Goal: Task Accomplishment & Management: Complete application form

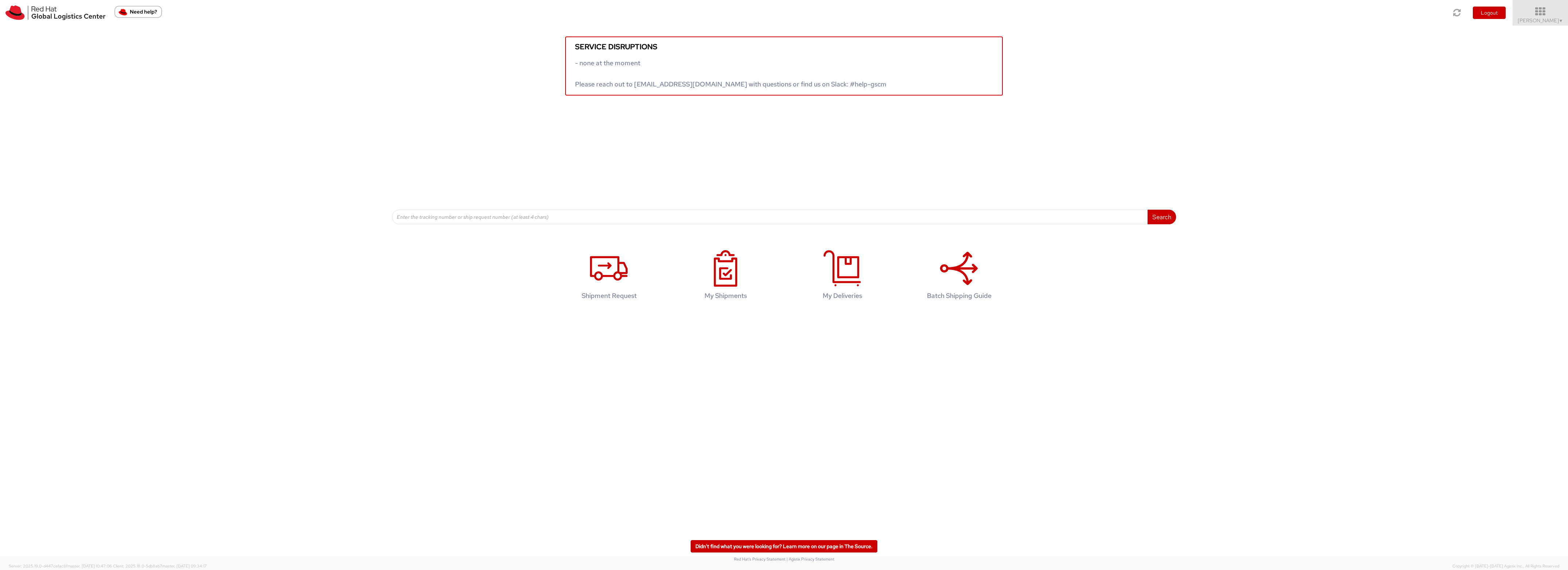
click at [1521, 16] on icon at bounding box center [1540, 12] width 64 height 10
click at [1523, 139] on link "Logistics Dashboard" at bounding box center [1539, 132] width 58 height 16
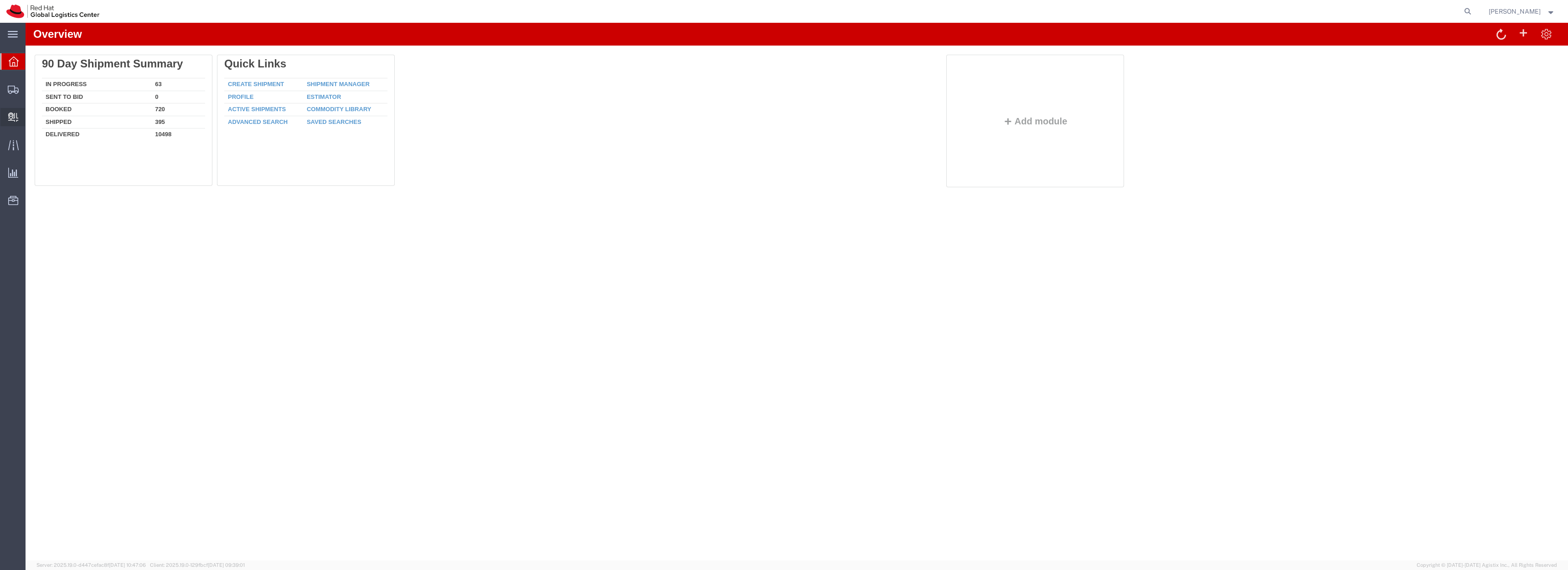
click at [0, 0] on span "Create Delivery" at bounding box center [0, 0] width 0 height 0
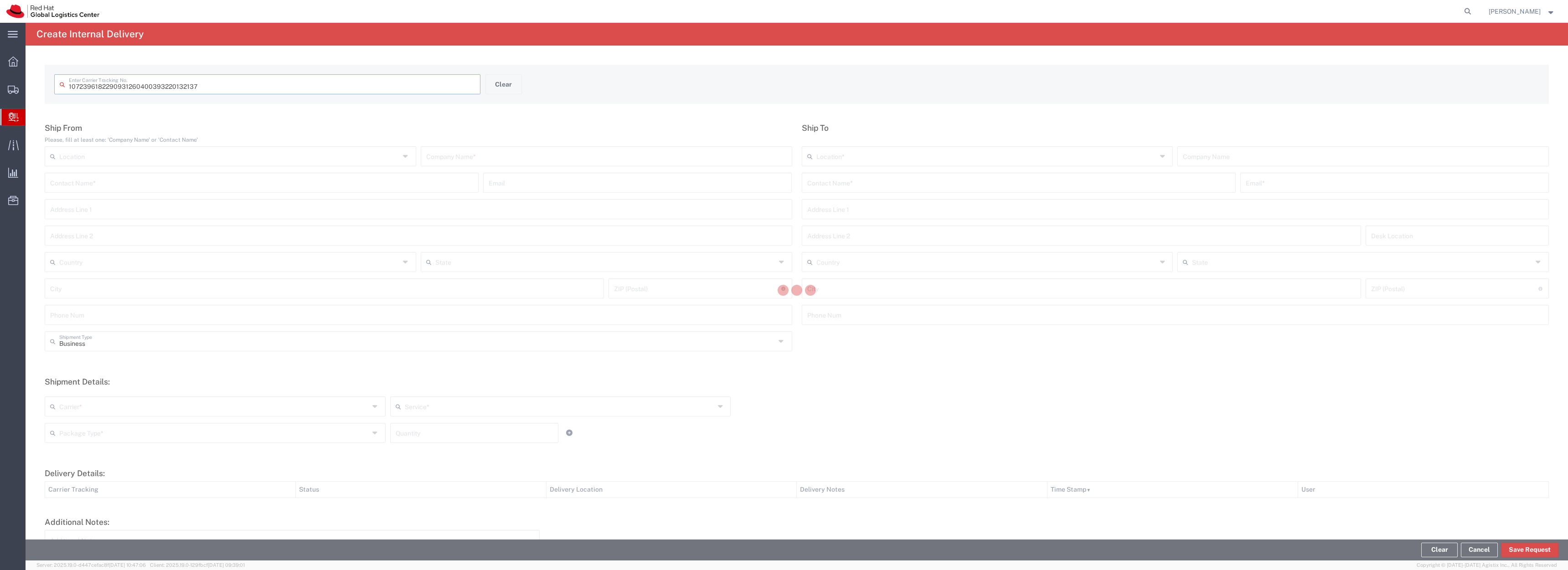
type input "393220132137"
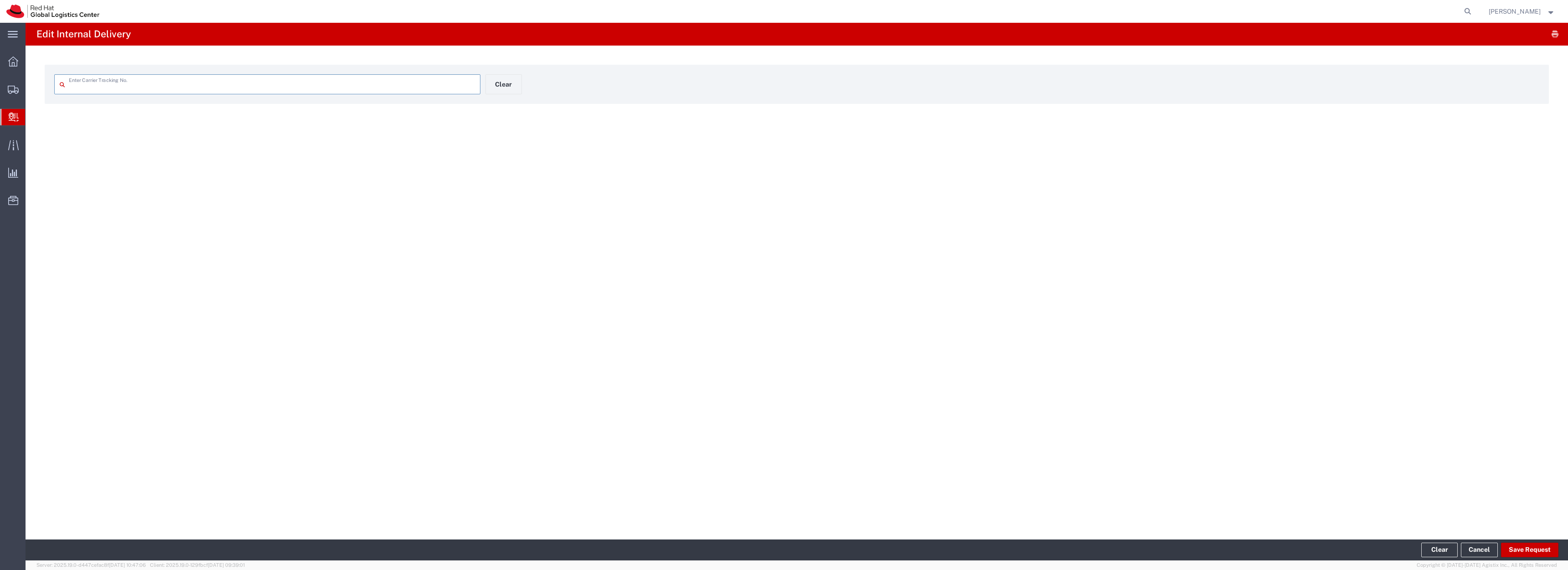
type input "393220132137"
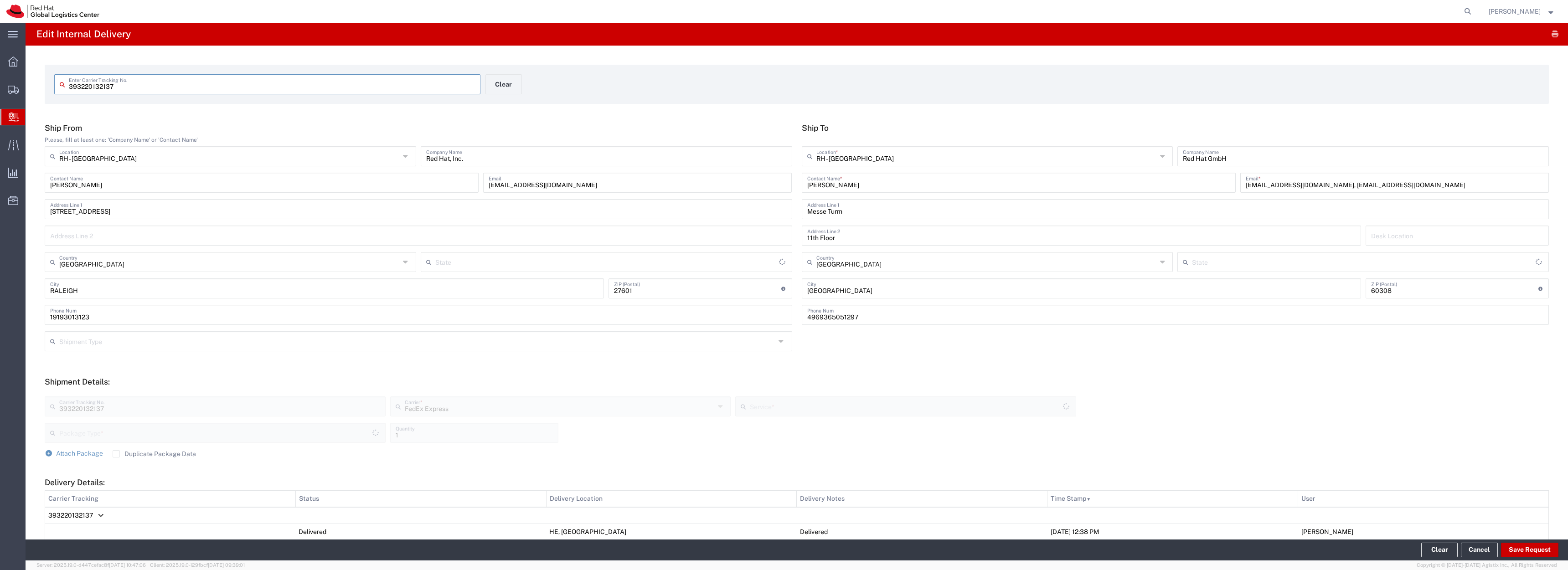
type input "Your Packaging"
type input "[US_STATE]"
type input "International Economy"
click at [1213, 84] on div "393220132137 Enter Carrier Tracking No. Clear" at bounding box center [797, 88] width 1494 height 27
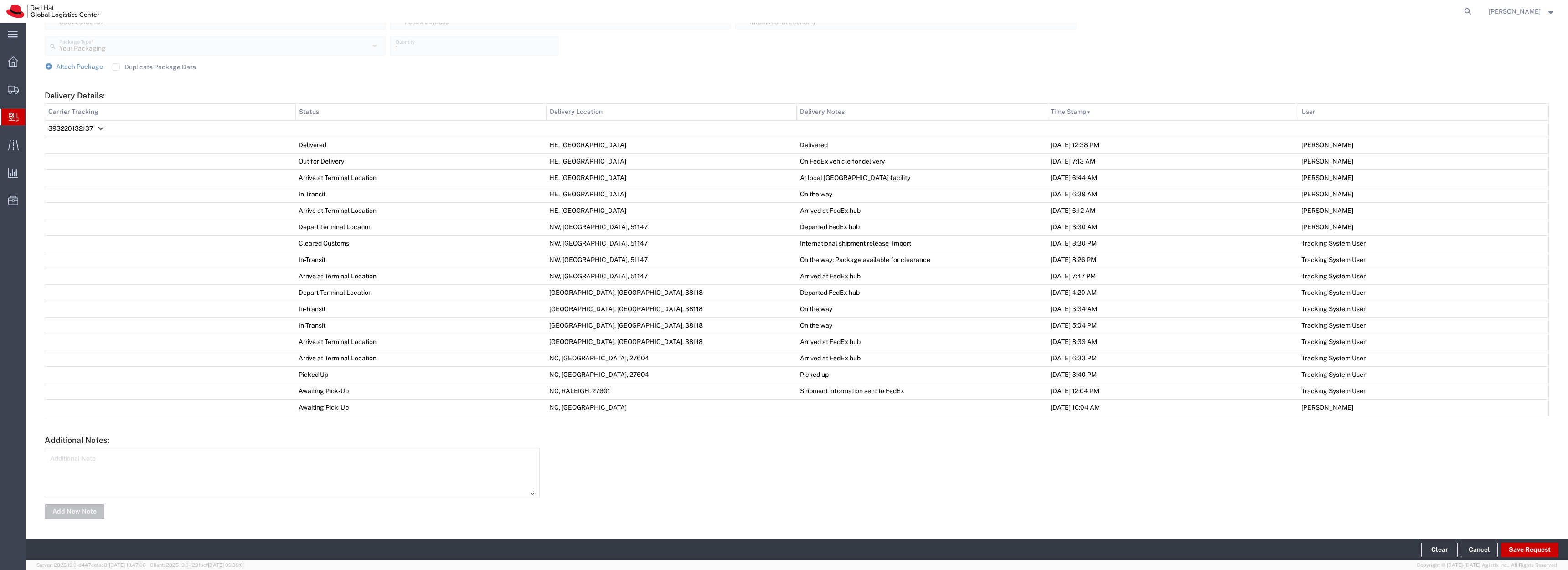
scroll to position [476, 0]
click at [1511, 553] on button "Save Request" at bounding box center [1529, 549] width 57 height 14
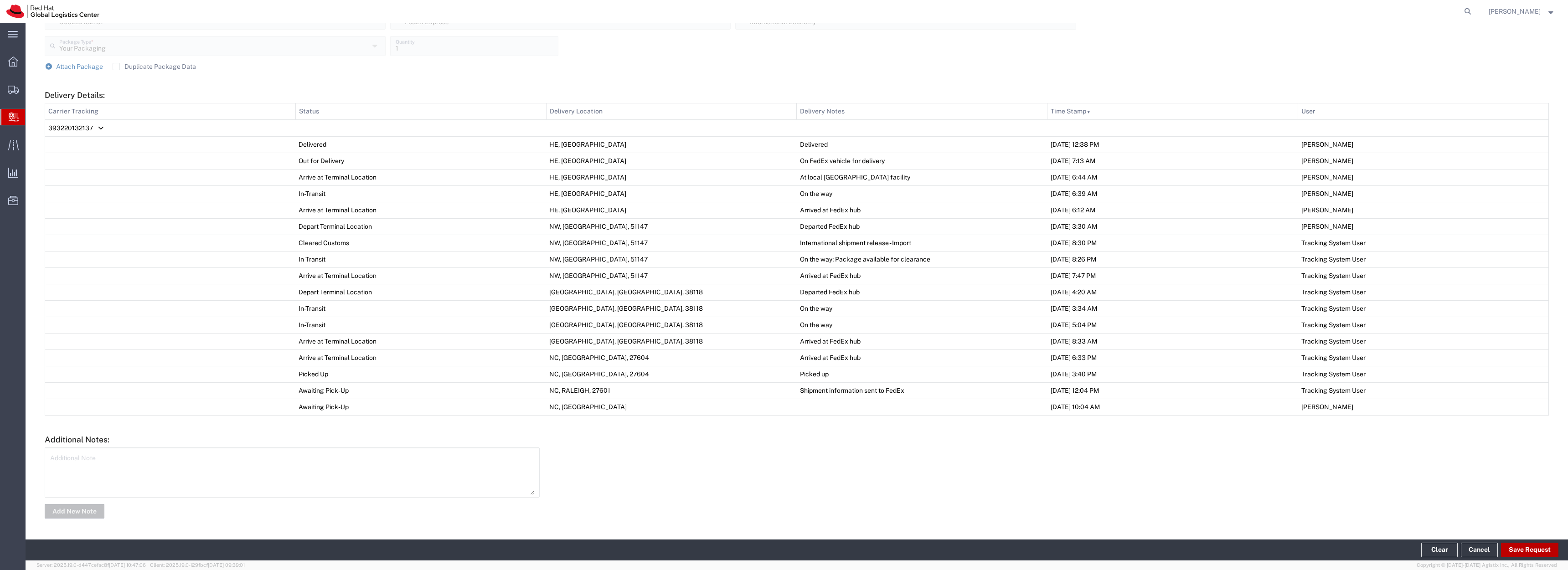
click at [1501, 552] on button "Save Request" at bounding box center [1529, 549] width 57 height 14
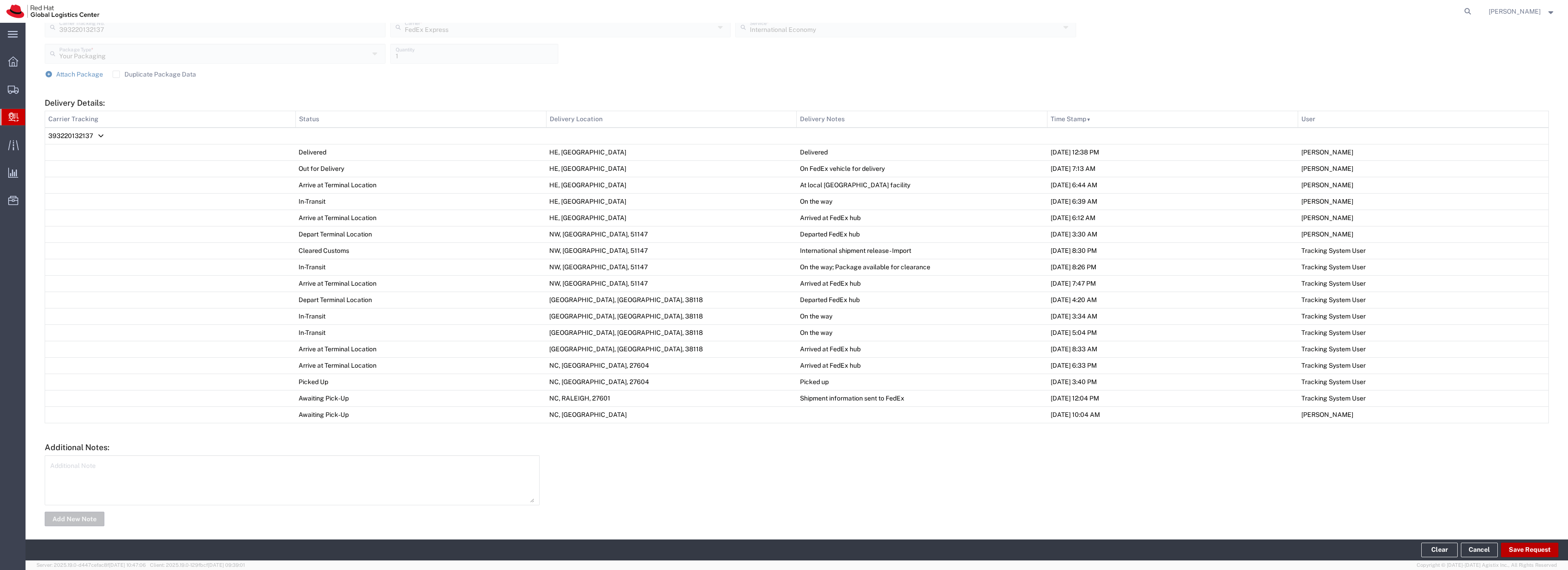
scroll to position [336, 0]
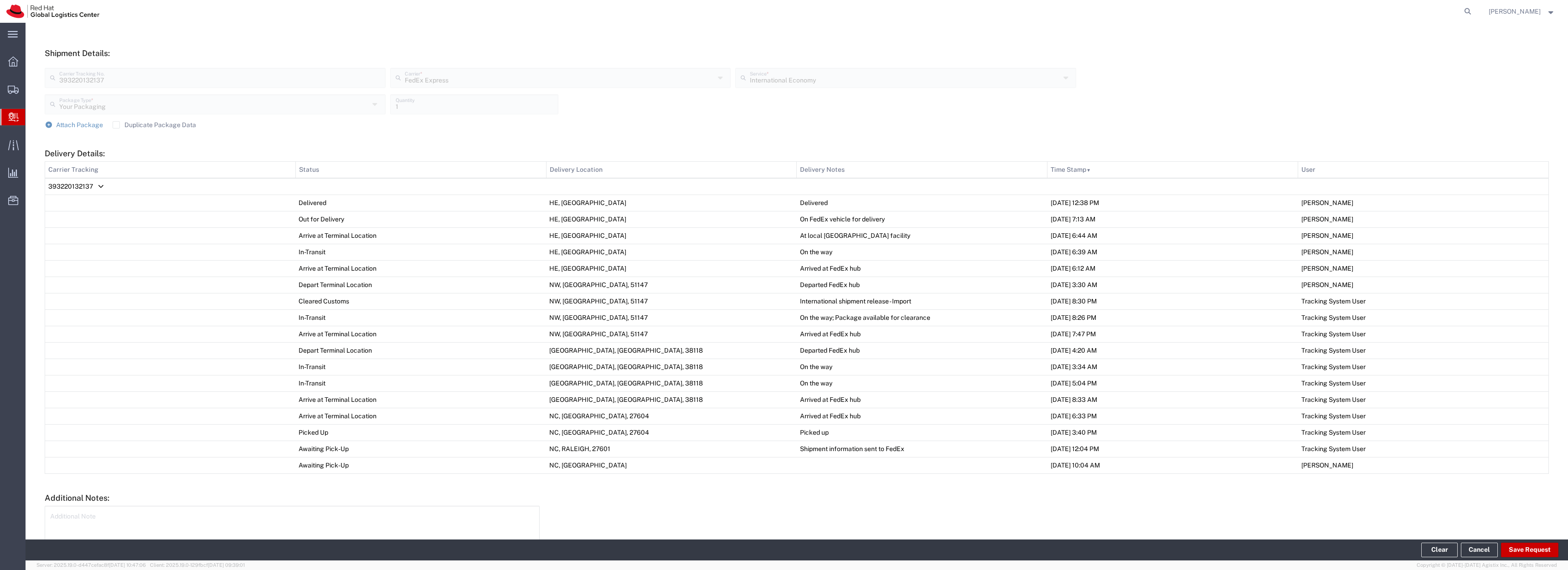
click at [1534, 158] on h5 "Delivery Details:" at bounding box center [797, 153] width 1504 height 10
click at [1550, 161] on div "393220132137 Enter Carrier Tracking No. Clear Ship From Please, fill at least o…" at bounding box center [797, 154] width 1542 height 889
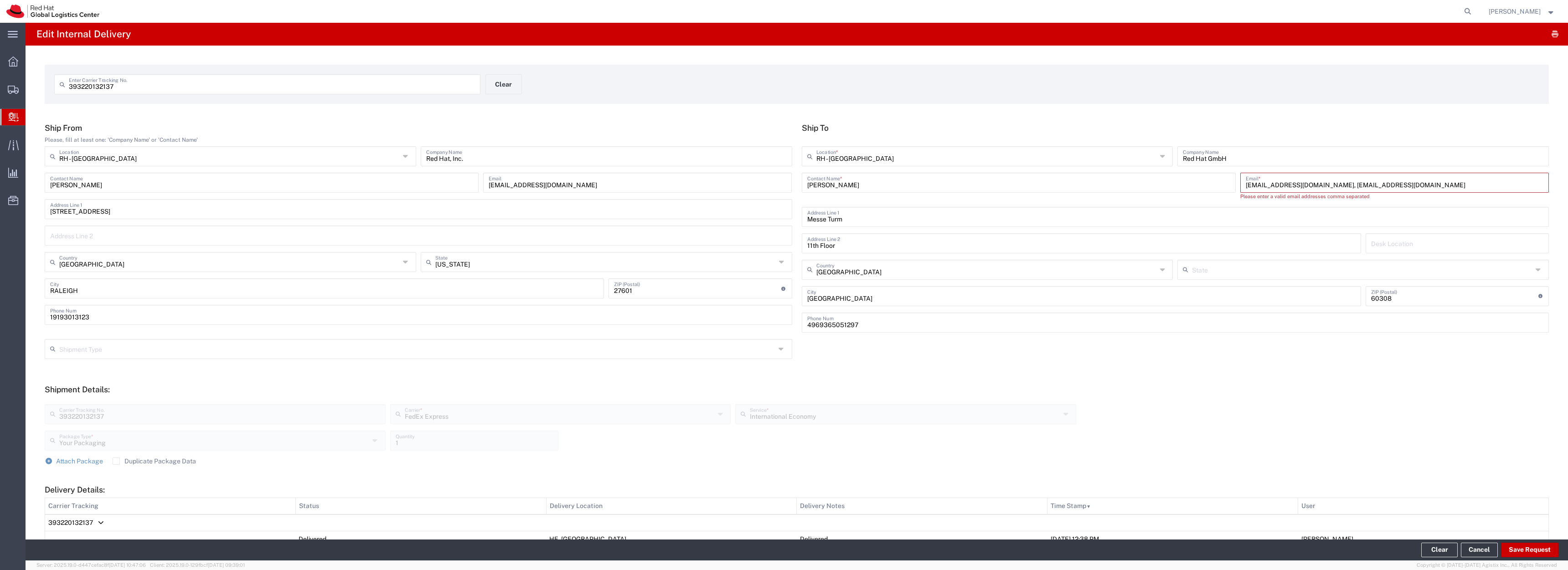
click at [1337, 190] on input "selgendy@redhat.com, emealogistics@redhat.com" at bounding box center [1394, 182] width 297 height 16
type input "[EMAIL_ADDRESS][DOMAIN_NAME],"
click at [1381, 129] on h5 "Ship To" at bounding box center [1175, 128] width 747 height 10
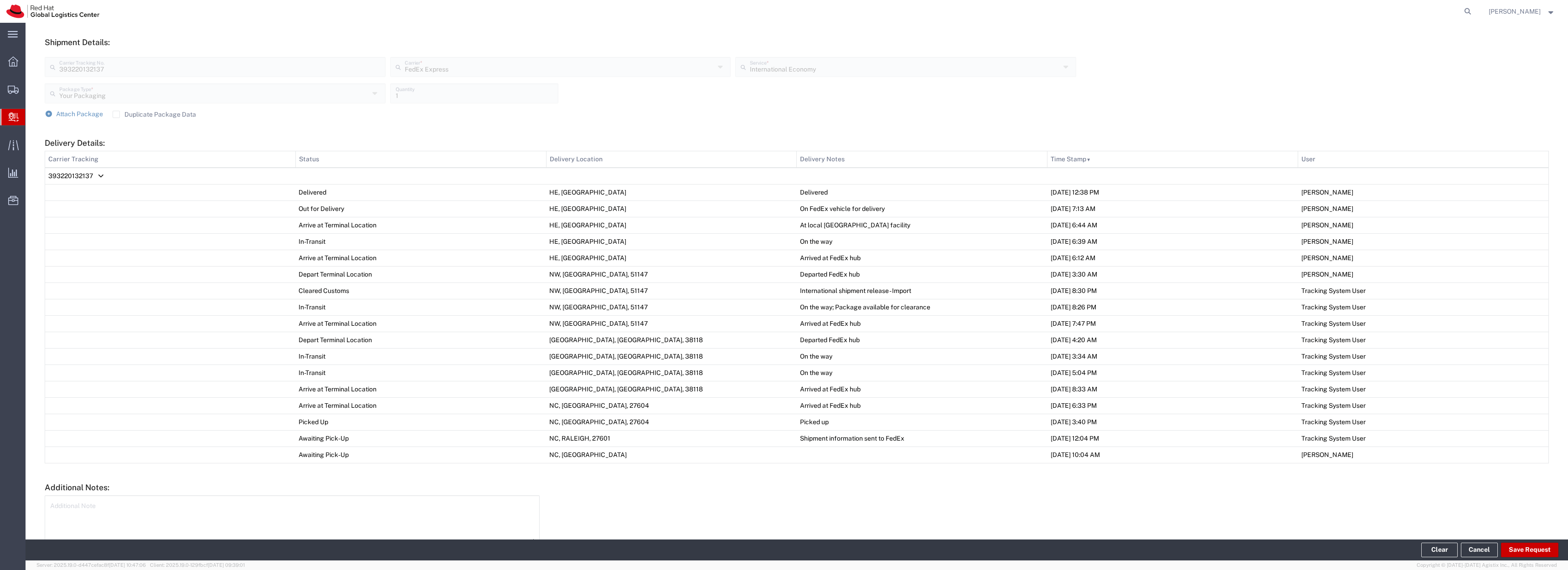
scroll to position [365, 0]
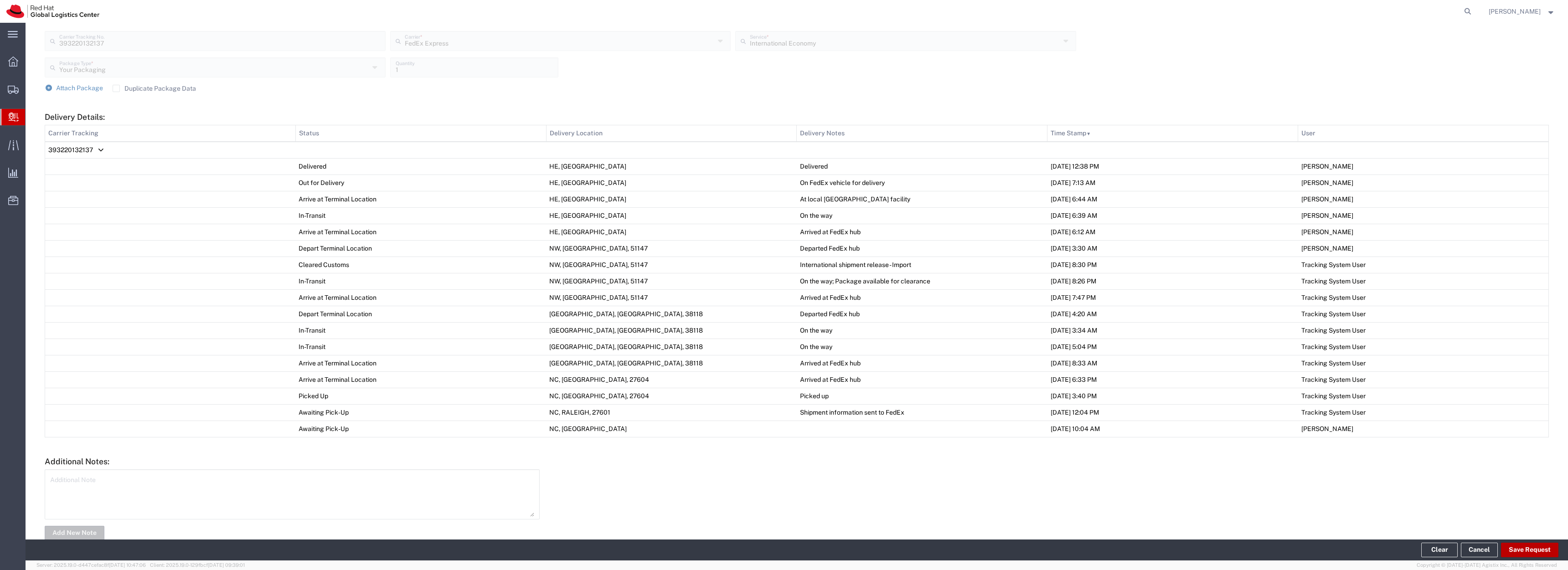
click at [1533, 552] on button "Save Request" at bounding box center [1529, 549] width 57 height 14
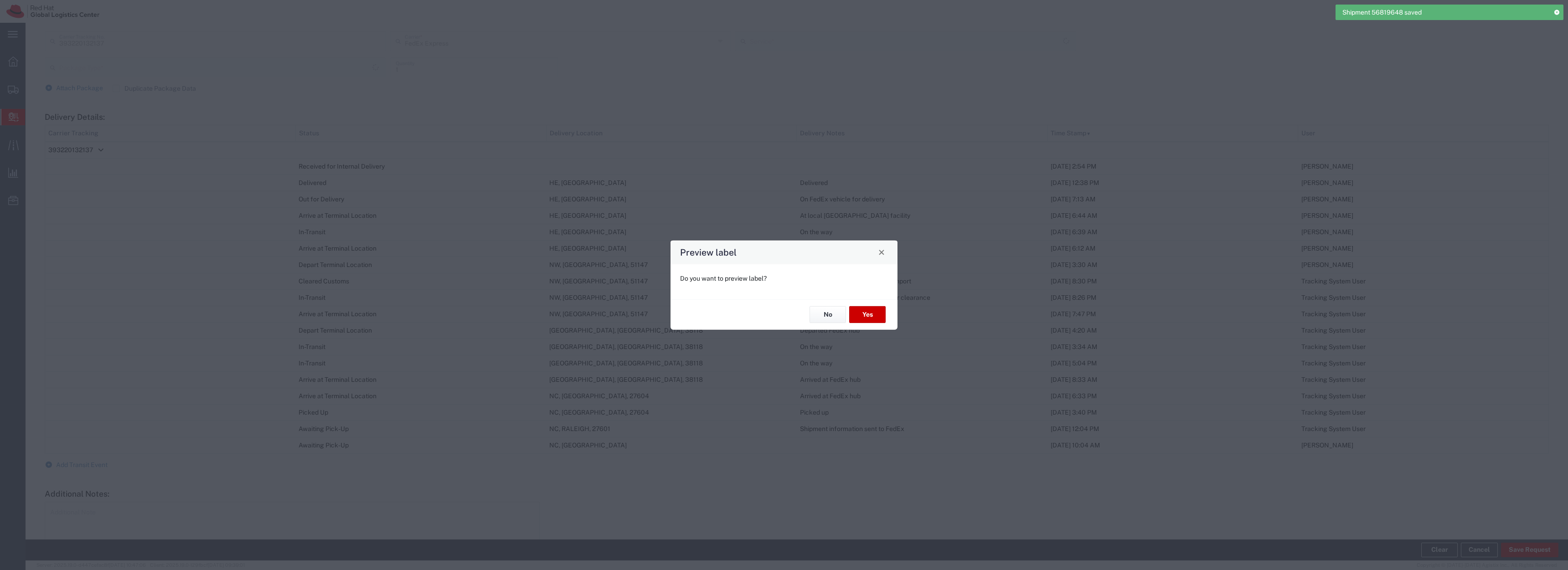
type input "Your Packaging"
type input "International Economy"
click at [872, 317] on button "Yes" at bounding box center [867, 315] width 37 height 17
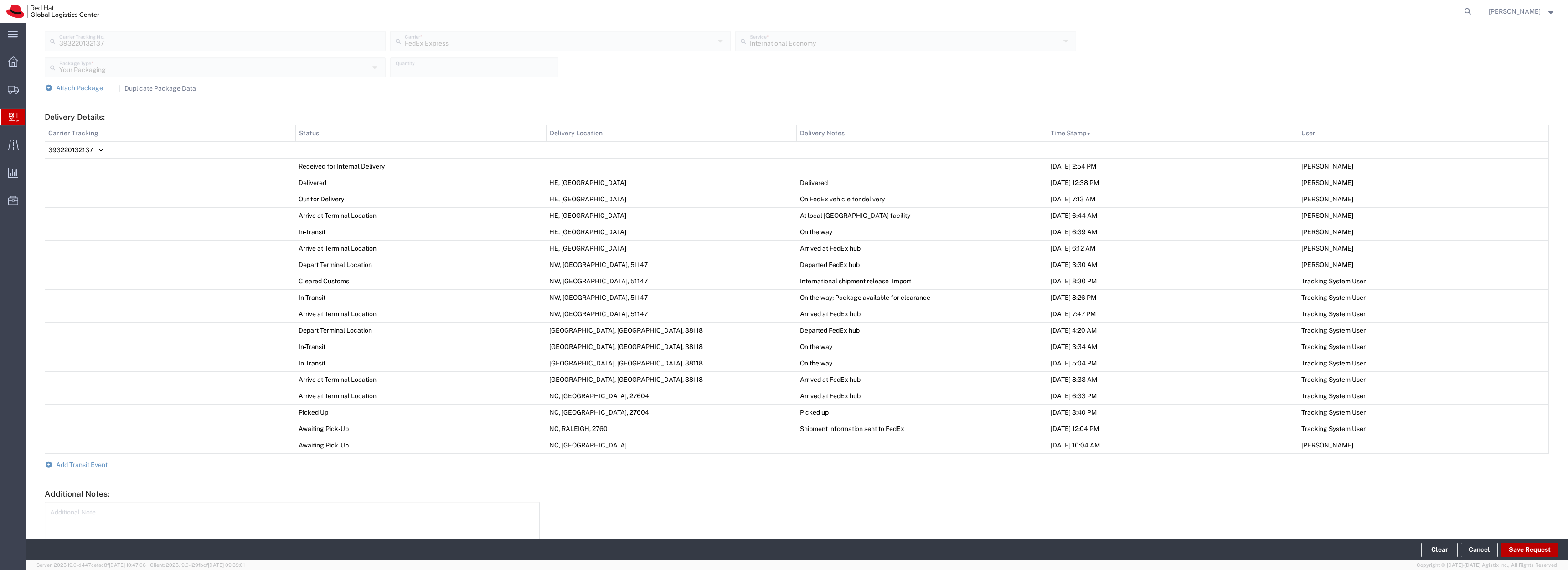
click at [1535, 553] on button "Save Request" at bounding box center [1529, 549] width 57 height 14
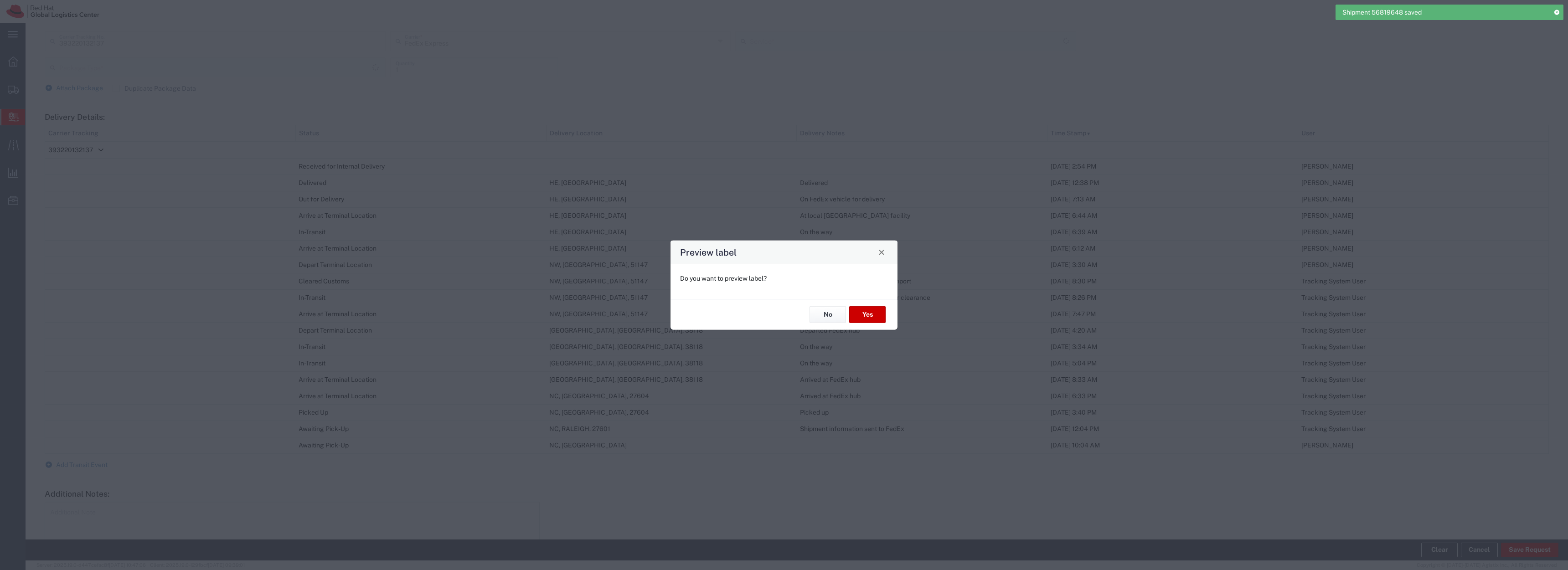
type input "Your Packaging"
type input "International Economy"
click at [822, 314] on button "No" at bounding box center [828, 315] width 37 height 17
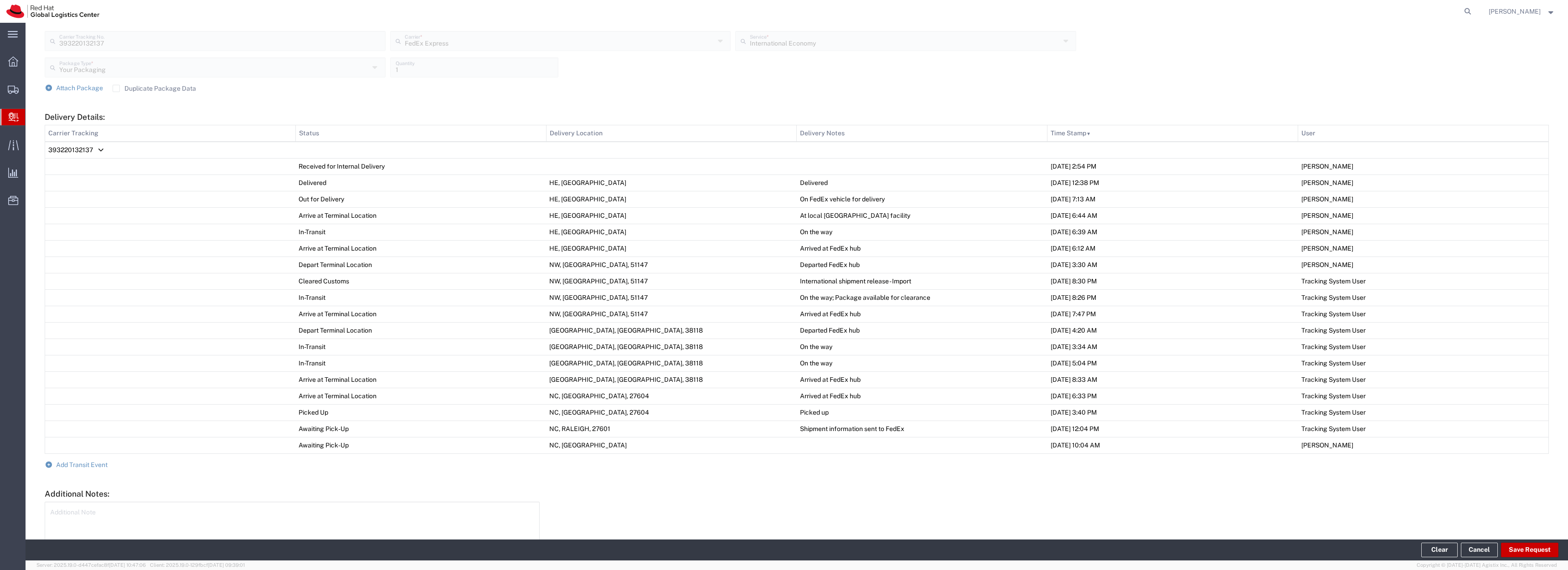
click at [657, 191] on td "HE, [GEOGRAPHIC_DATA]" at bounding box center [671, 183] width 250 height 17
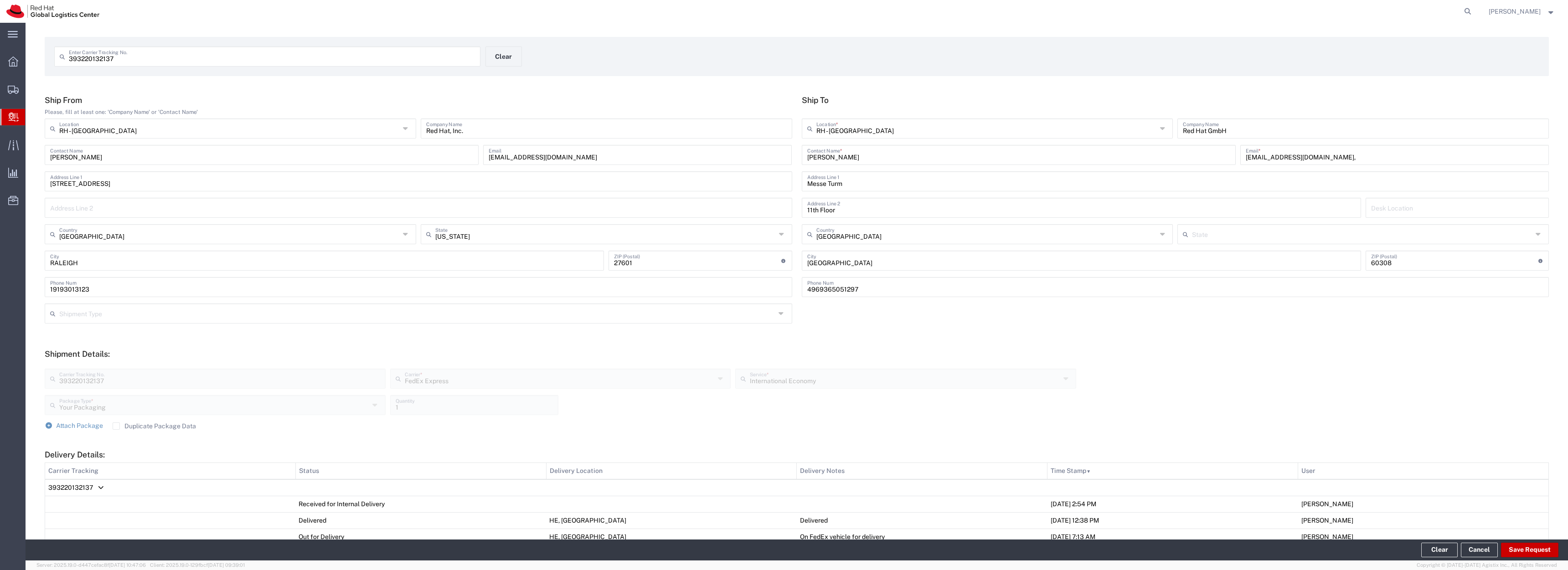
scroll to position [0, 0]
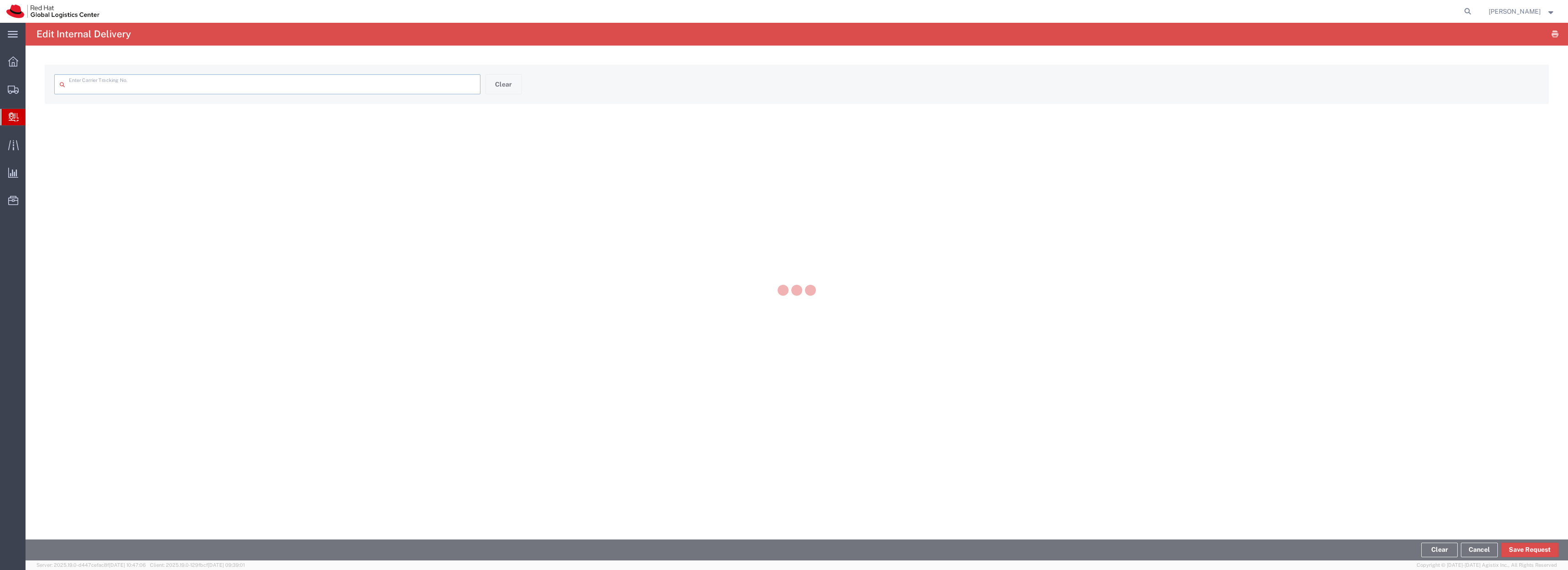
type input "393220132137"
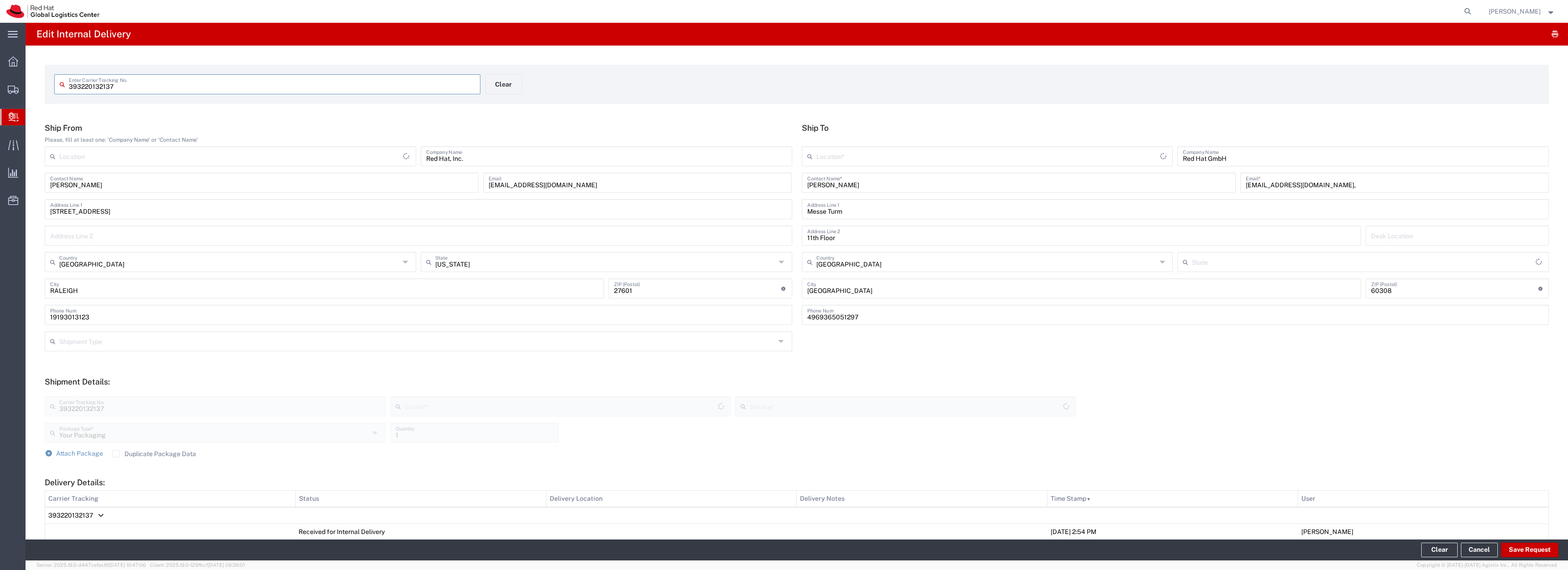
type input "International Economy"
type input "FedEx Express"
type input "RH - [GEOGRAPHIC_DATA]"
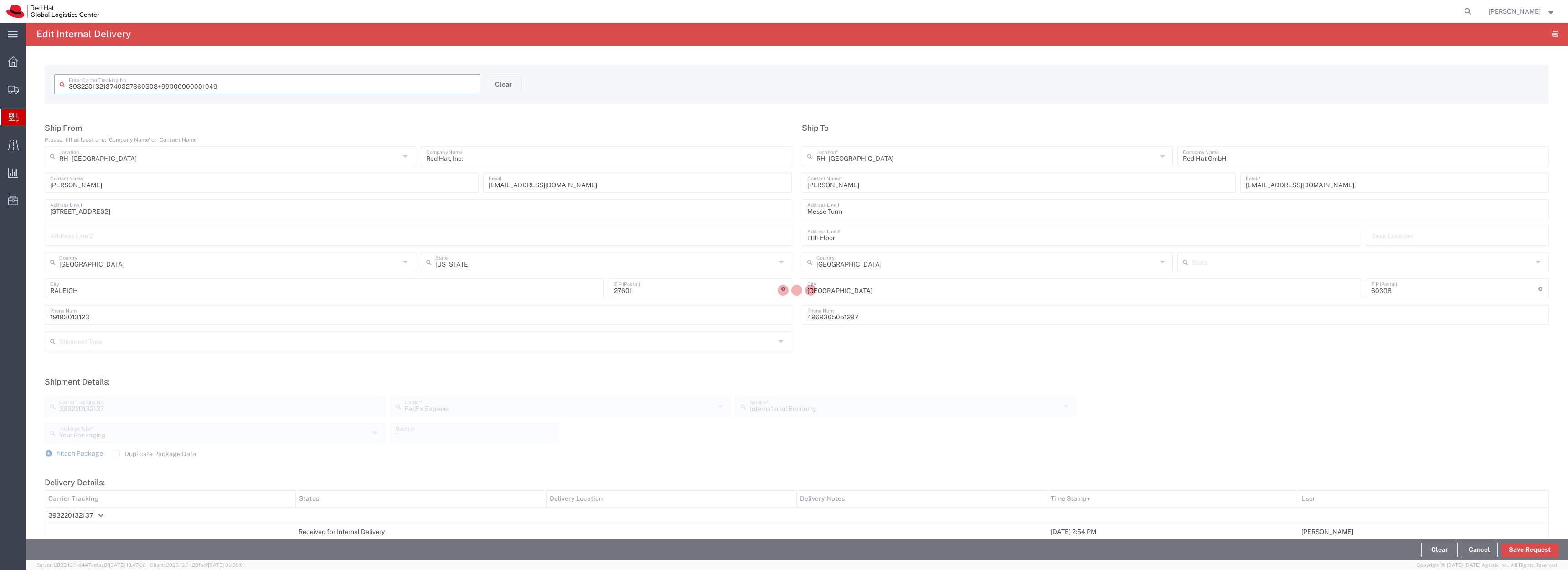
type input "39322013213740327660308 99000900001049"
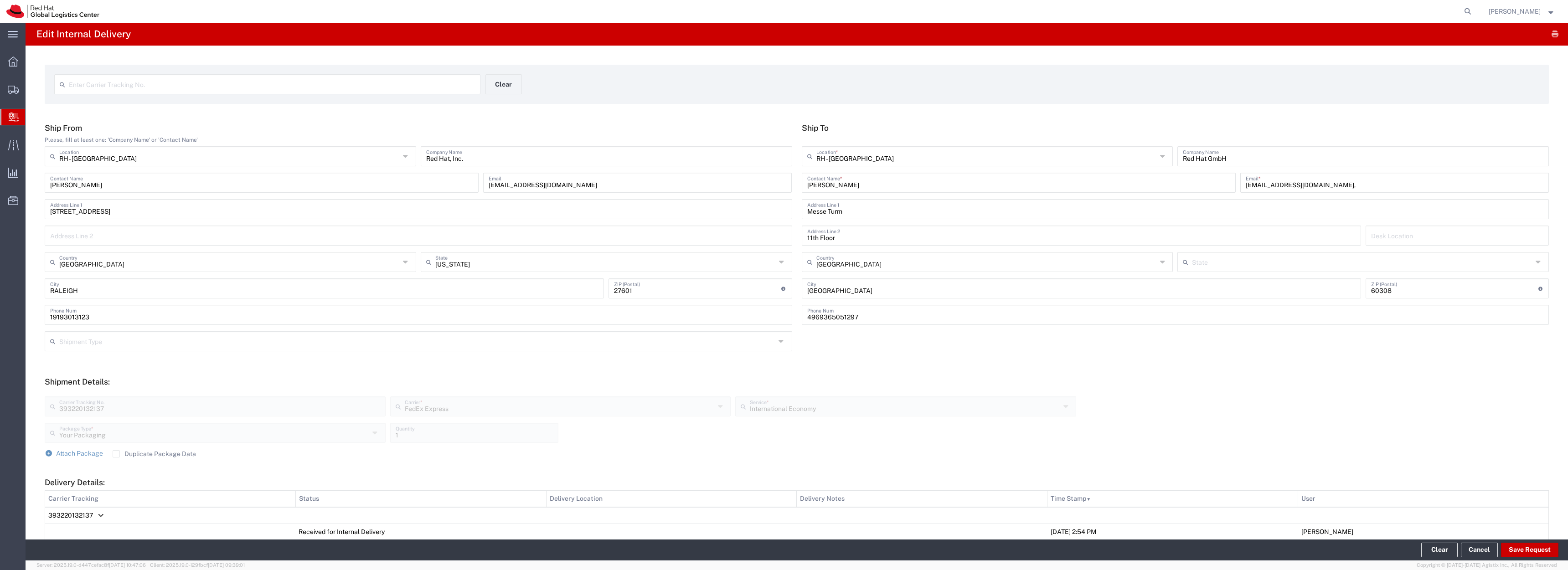
click at [0, 0] on span "Create Delivery" at bounding box center [0, 0] width 0 height 0
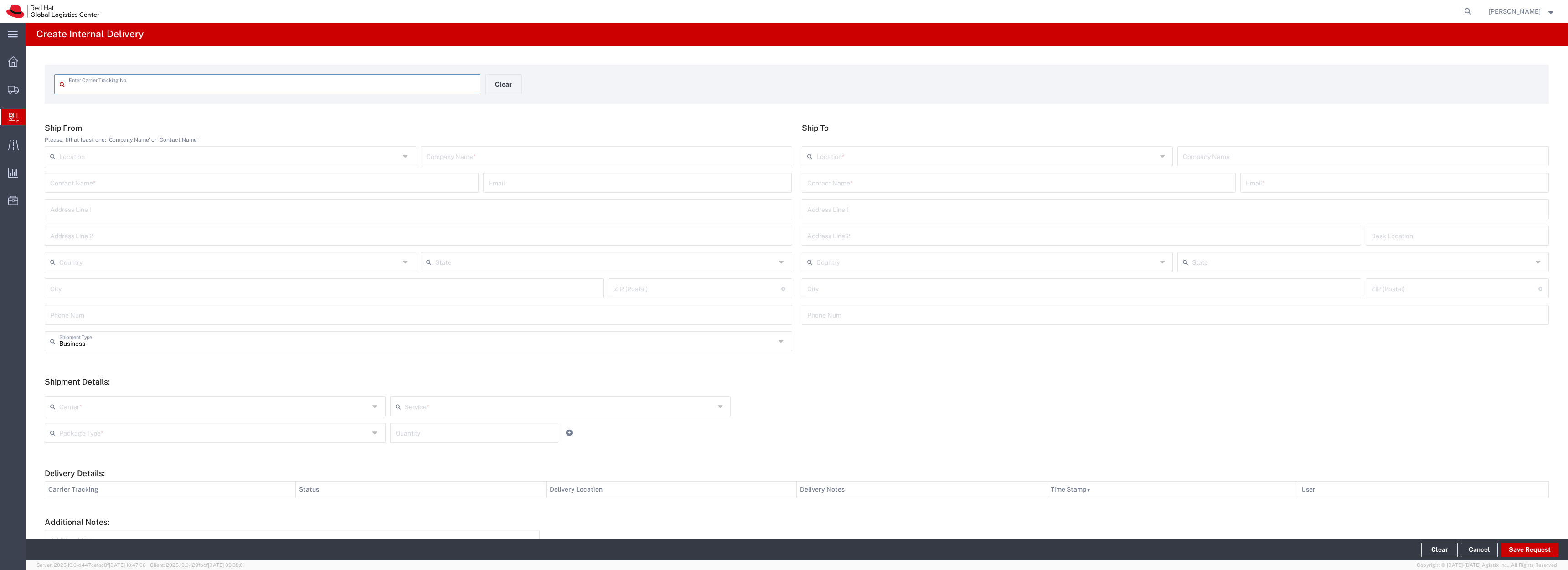
click at [456, 84] on input "text" at bounding box center [272, 83] width 406 height 16
type input "4"
type input "00340433882106715542"
click at [164, 171] on input "text" at bounding box center [230, 163] width 341 height 16
type input "DRUCK KULTUR GmbH"
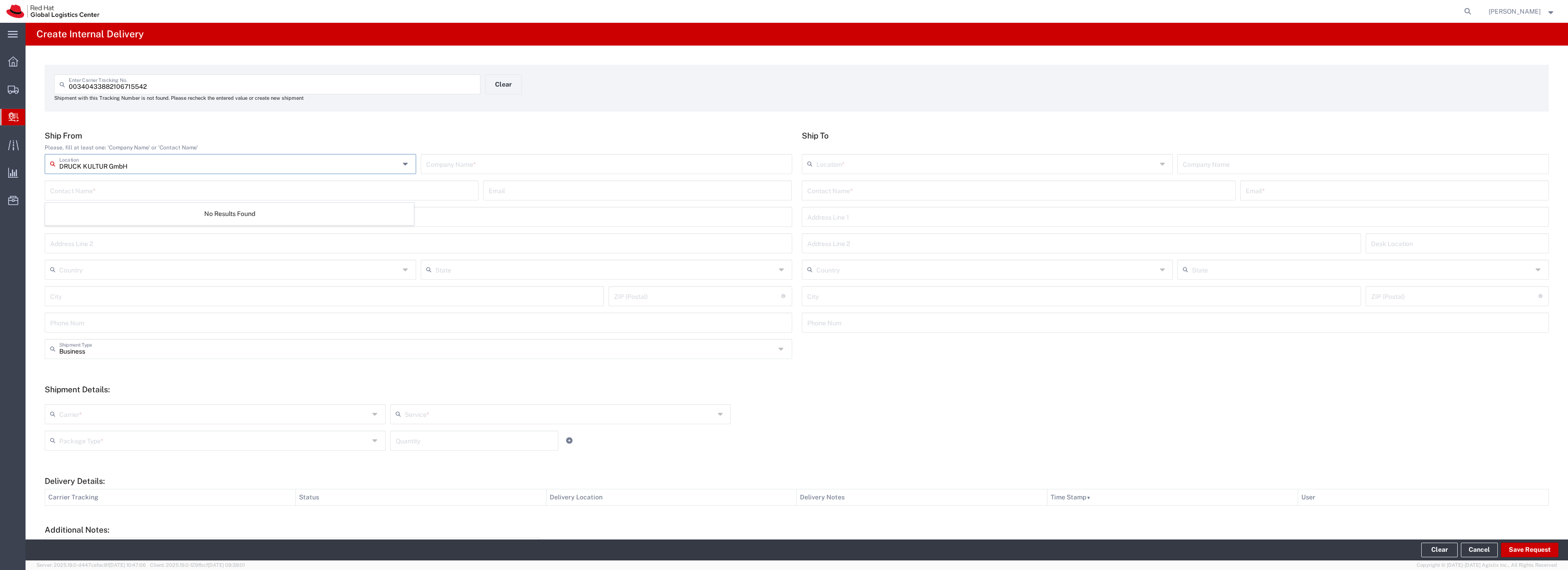
click at [873, 171] on input "text" at bounding box center [987, 163] width 341 height 16
click at [892, 216] on span "RH - [GEOGRAPHIC_DATA]" at bounding box center [982, 210] width 367 height 14
type input "RH - [GEOGRAPHIC_DATA]"
type input "Red Hat GmbH"
type input "Messe Turm"
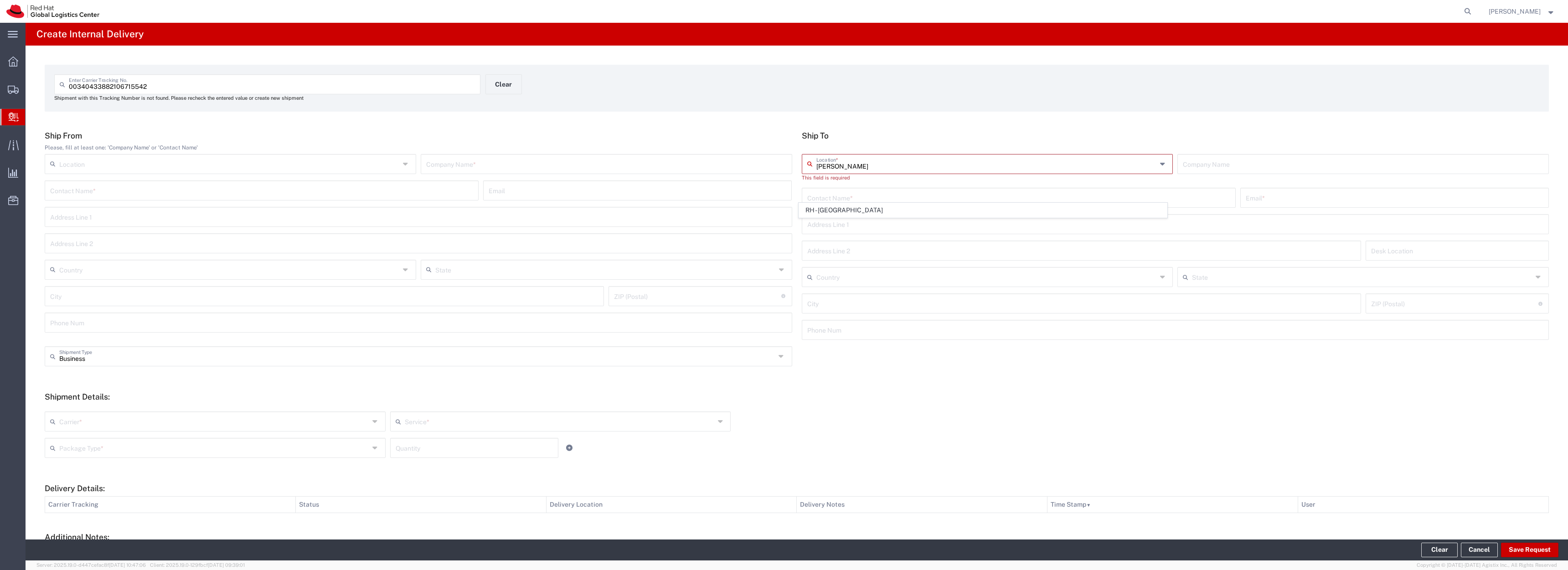
type input "11th Floor"
type input "[GEOGRAPHIC_DATA]"
type input "60308"
type input "49 69 365051 000"
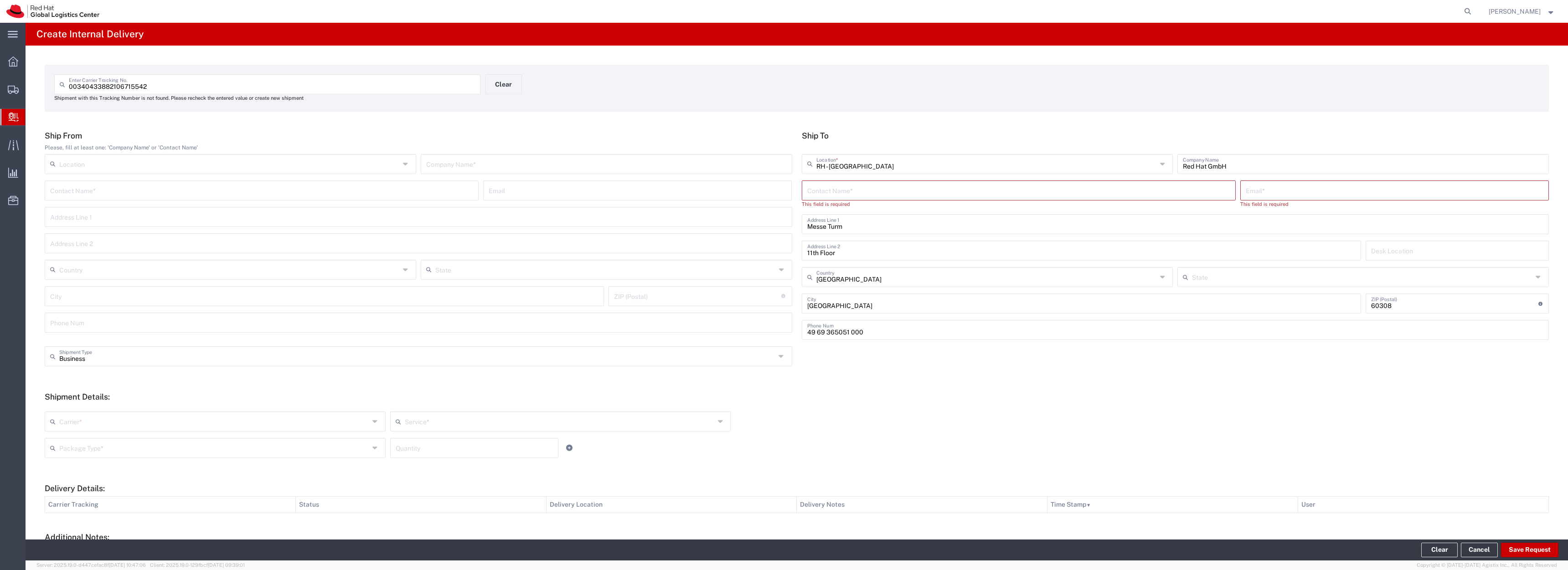
click at [891, 198] on input "text" at bounding box center [1019, 189] width 423 height 16
type input "[PERSON_NAME]-[PERSON_NAME]"
click at [985, 218] on p "Red Hat ([PERSON_NAME] St-[PERSON_NAME]), [EMAIL_ADDRESS][DOMAIN_NAME]" at bounding box center [1019, 212] width 422 height 11
type input "Red Hat"
type input "[EMAIL_ADDRESS][DOMAIN_NAME]"
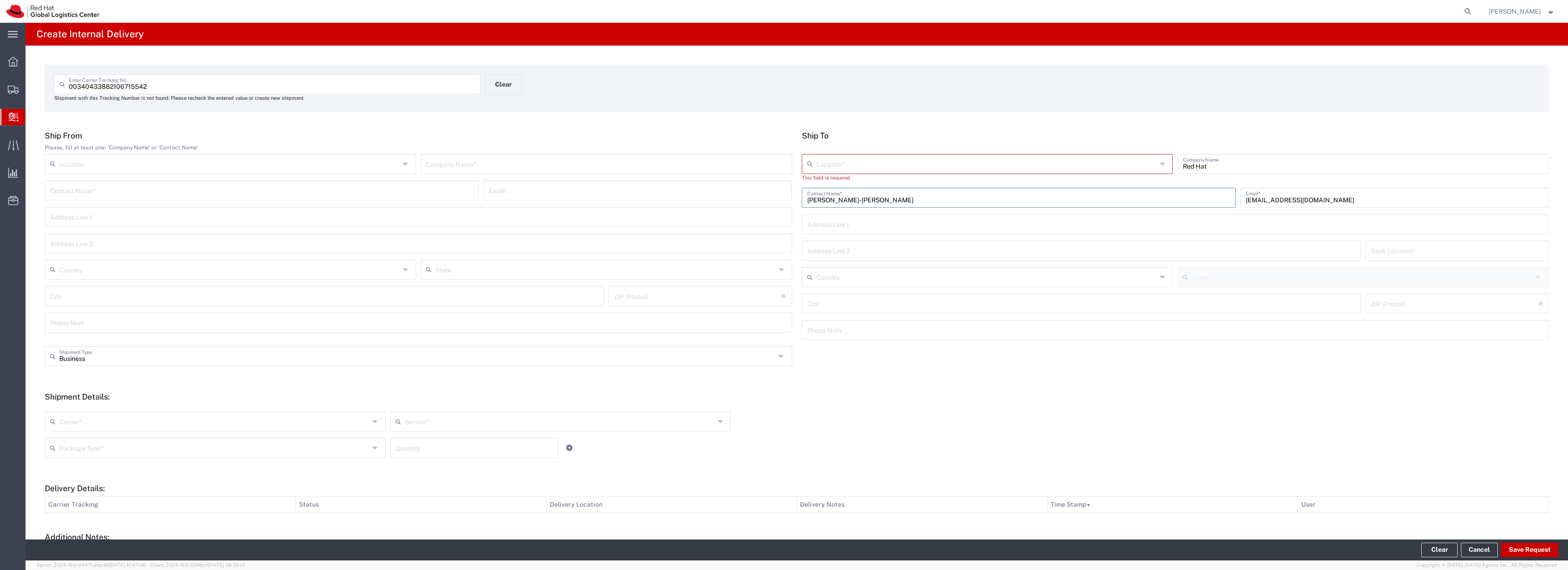
click at [952, 171] on input "text" at bounding box center [987, 163] width 341 height 16
click at [948, 211] on span "RH - [GEOGRAPHIC_DATA]" at bounding box center [982, 210] width 367 height 14
type input "RH - [GEOGRAPHIC_DATA]"
type input "Red Hat GmbH"
type input "Messe Turm"
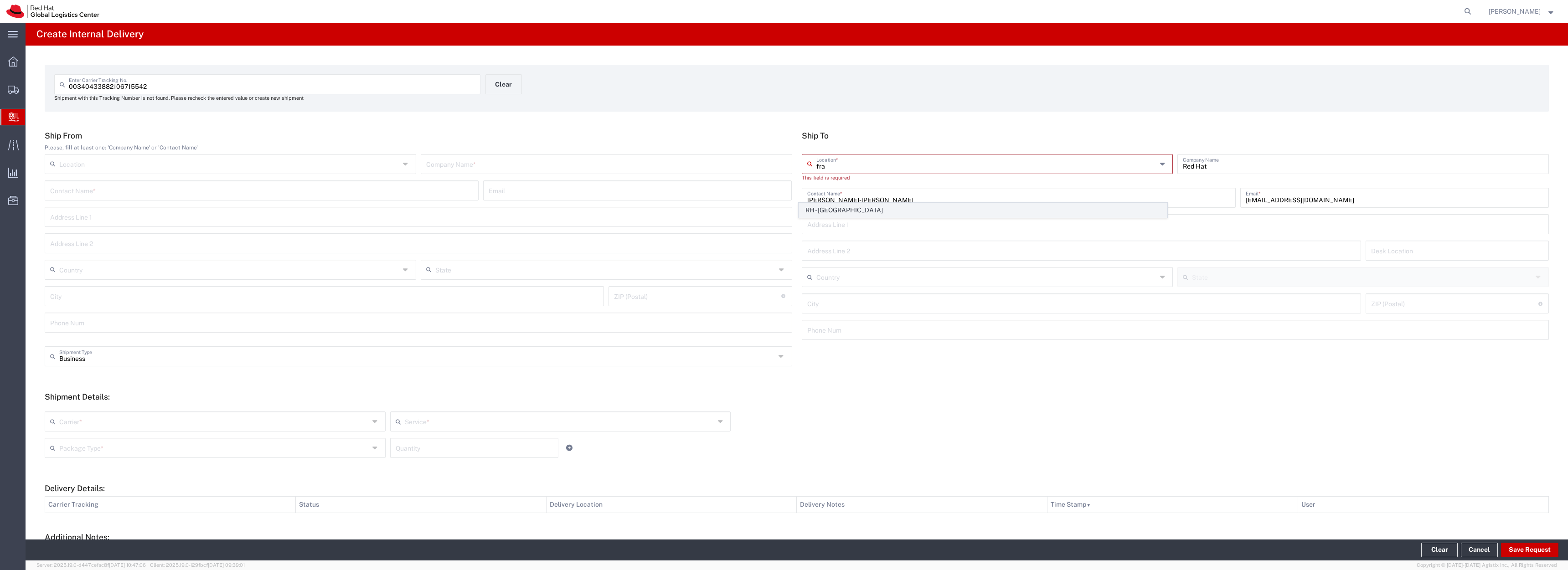
type input "11th Floor"
type input "[GEOGRAPHIC_DATA]"
type input "60308"
type input "49 69 365051 000"
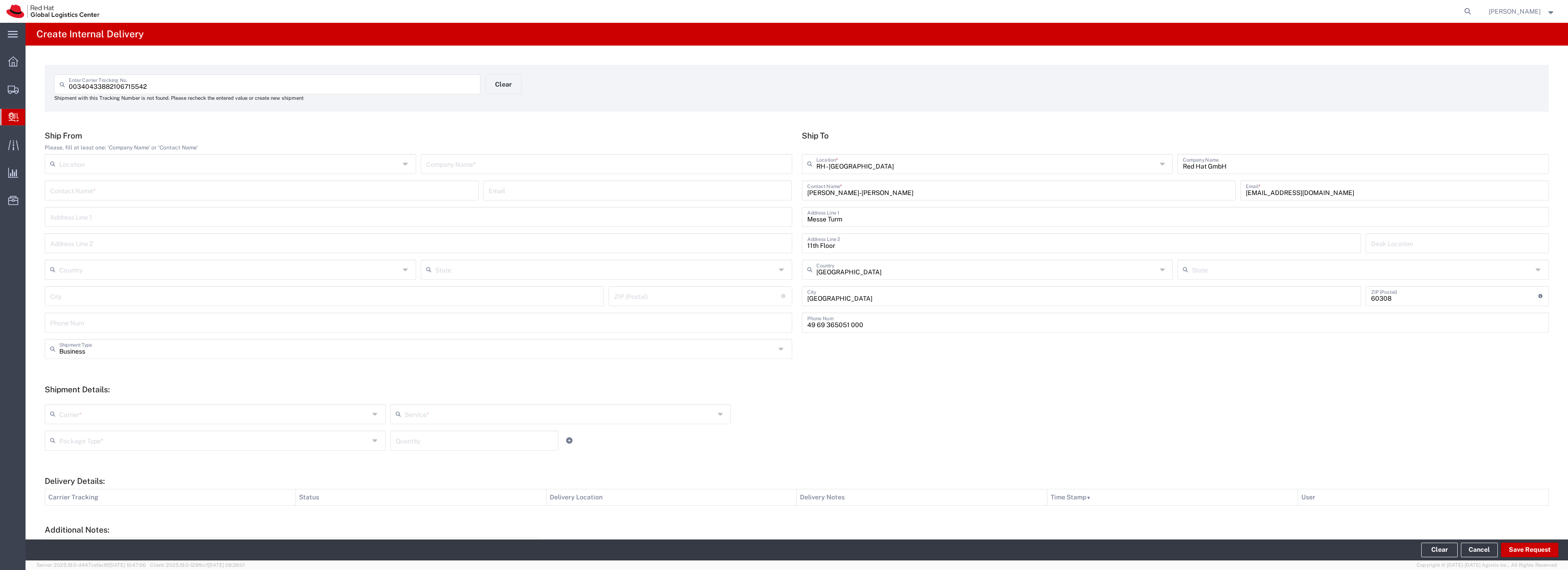
click at [520, 141] on h5 "Ship From" at bounding box center [418, 135] width 747 height 10
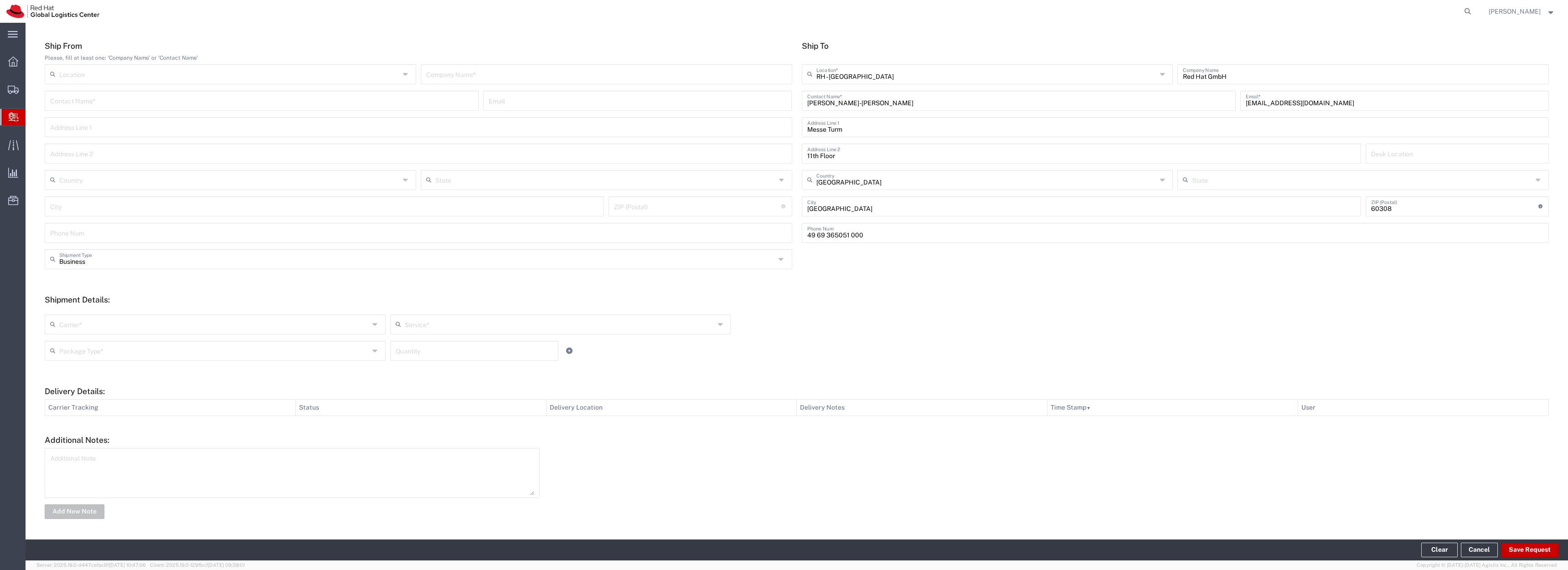
scroll to position [125, 0]
click at [199, 319] on input "text" at bounding box center [214, 323] width 310 height 16
click at [192, 339] on span "DHL" at bounding box center [214, 337] width 337 height 14
type input "DHL"
click at [198, 342] on input "text" at bounding box center [214, 350] width 310 height 16
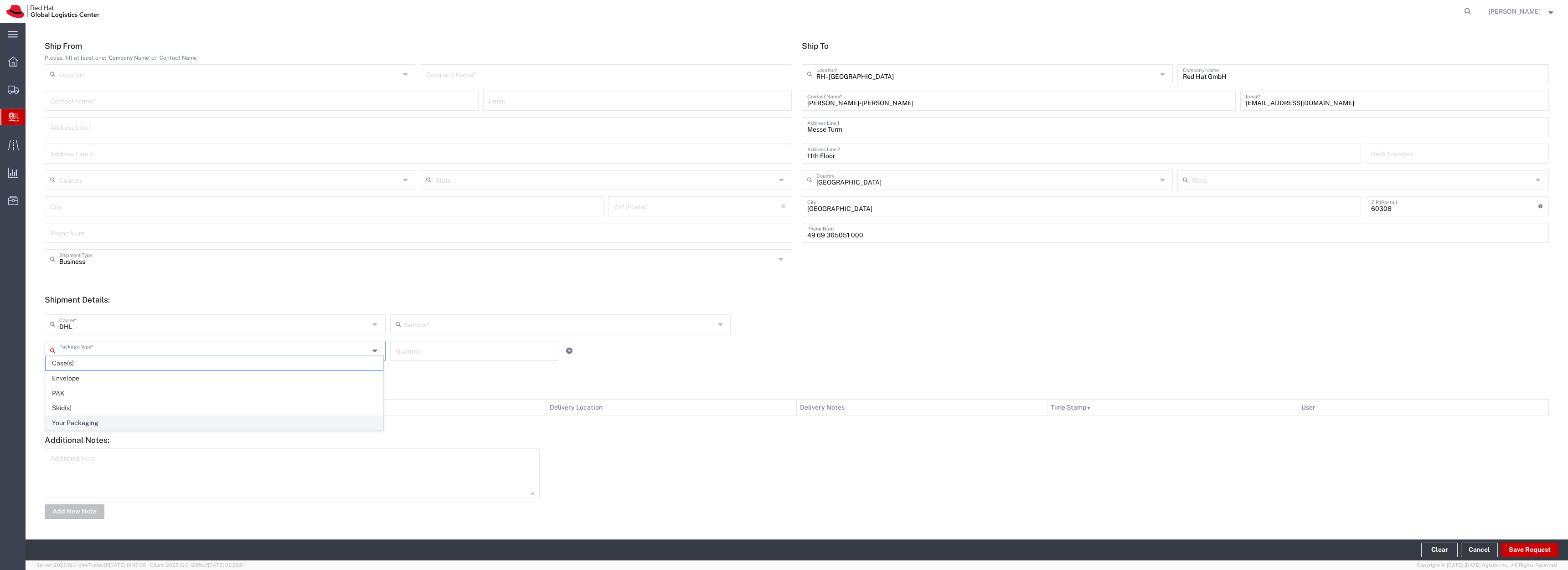
click at [194, 418] on span "Your Packaging" at bounding box center [214, 423] width 337 height 14
type input "Your Packaging"
click at [479, 320] on input "text" at bounding box center [559, 323] width 310 height 16
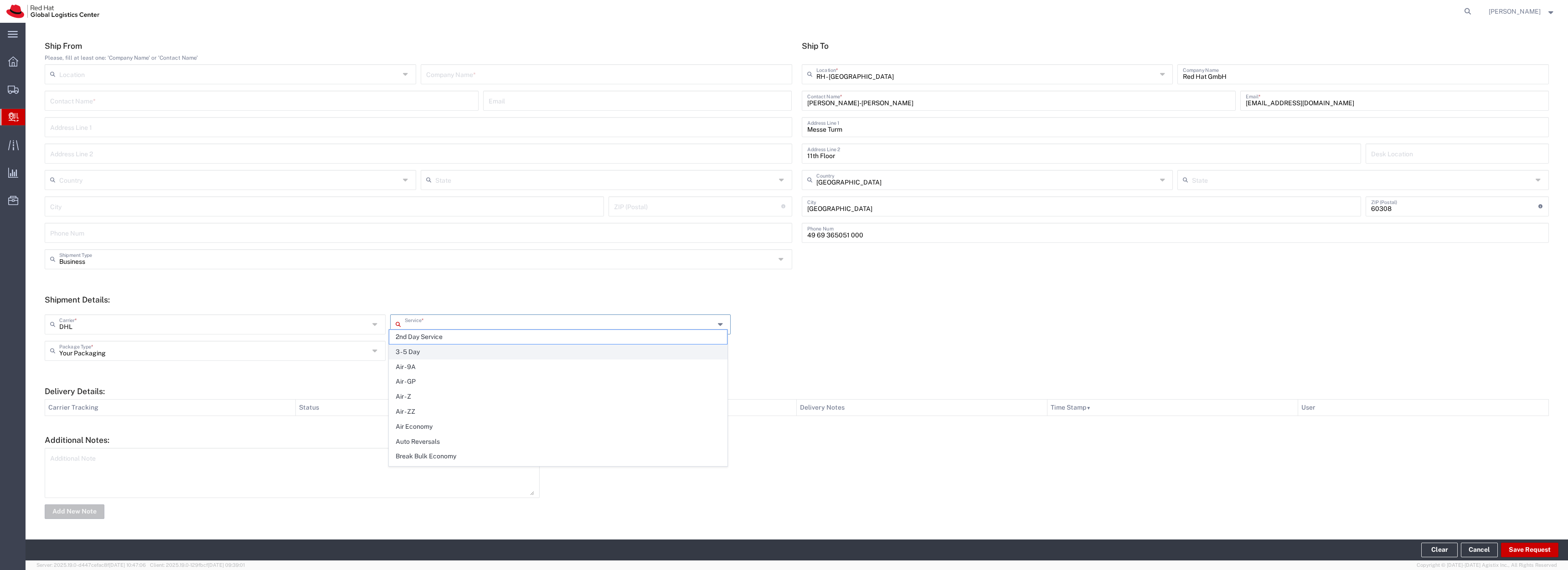
click at [485, 349] on span "3 - 5 Day" at bounding box center [558, 352] width 337 height 14
click at [482, 321] on input "3 - 5 Day" at bounding box center [559, 323] width 310 height 16
click at [484, 324] on input "3 - 5 Day" at bounding box center [559, 323] width 310 height 16
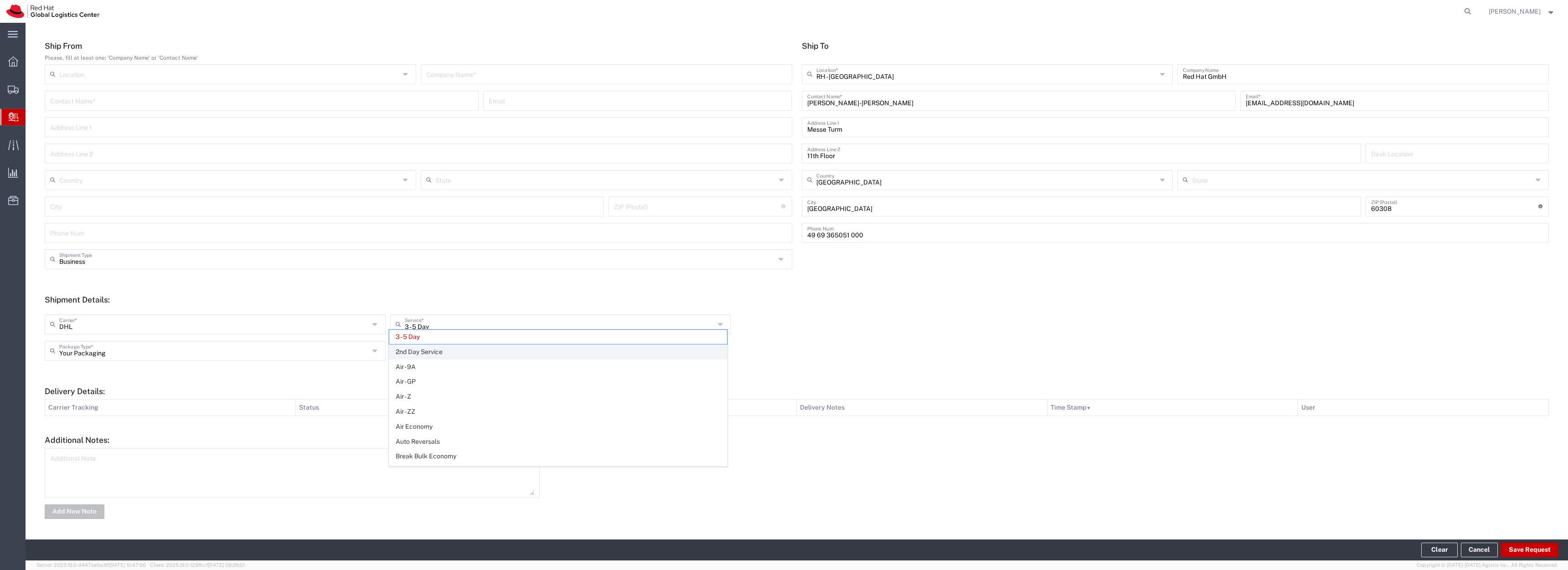
click at [682, 349] on span "2nd Day Service" at bounding box center [558, 352] width 337 height 14
type input "2nd Day Service"
click at [1510, 552] on button "Save Request" at bounding box center [1529, 549] width 57 height 14
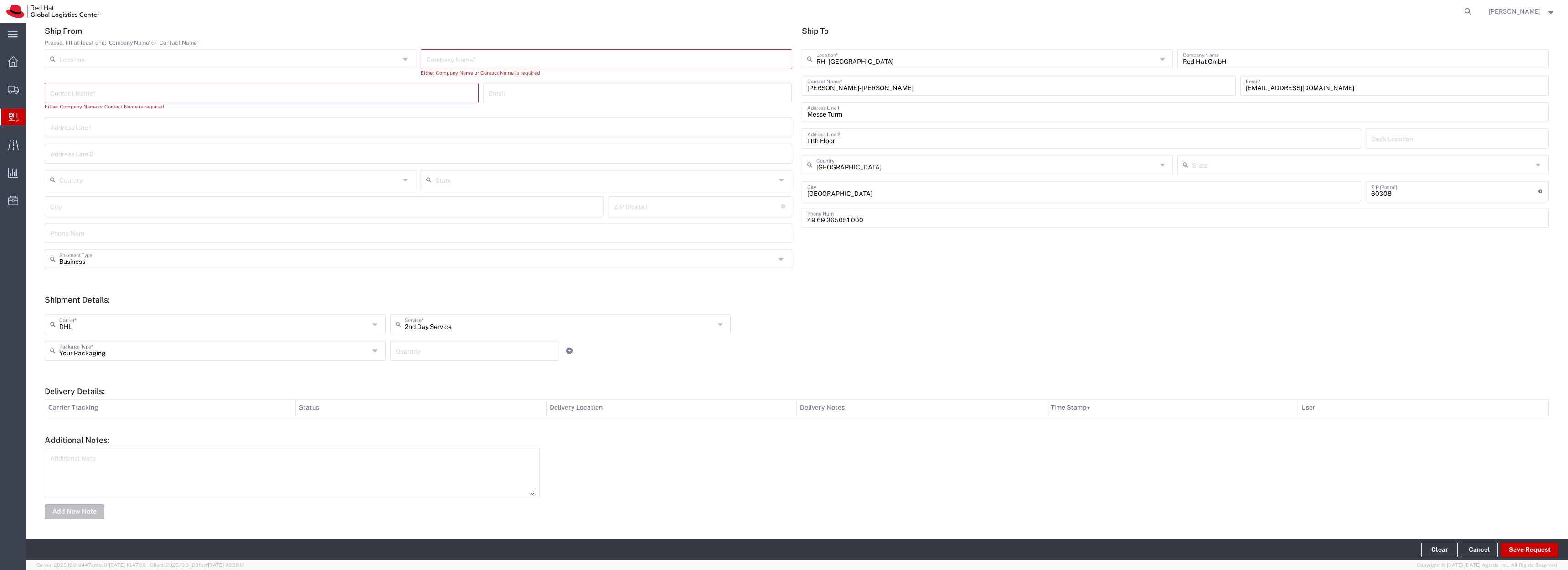
click at [544, 65] on input "text" at bounding box center [606, 58] width 361 height 16
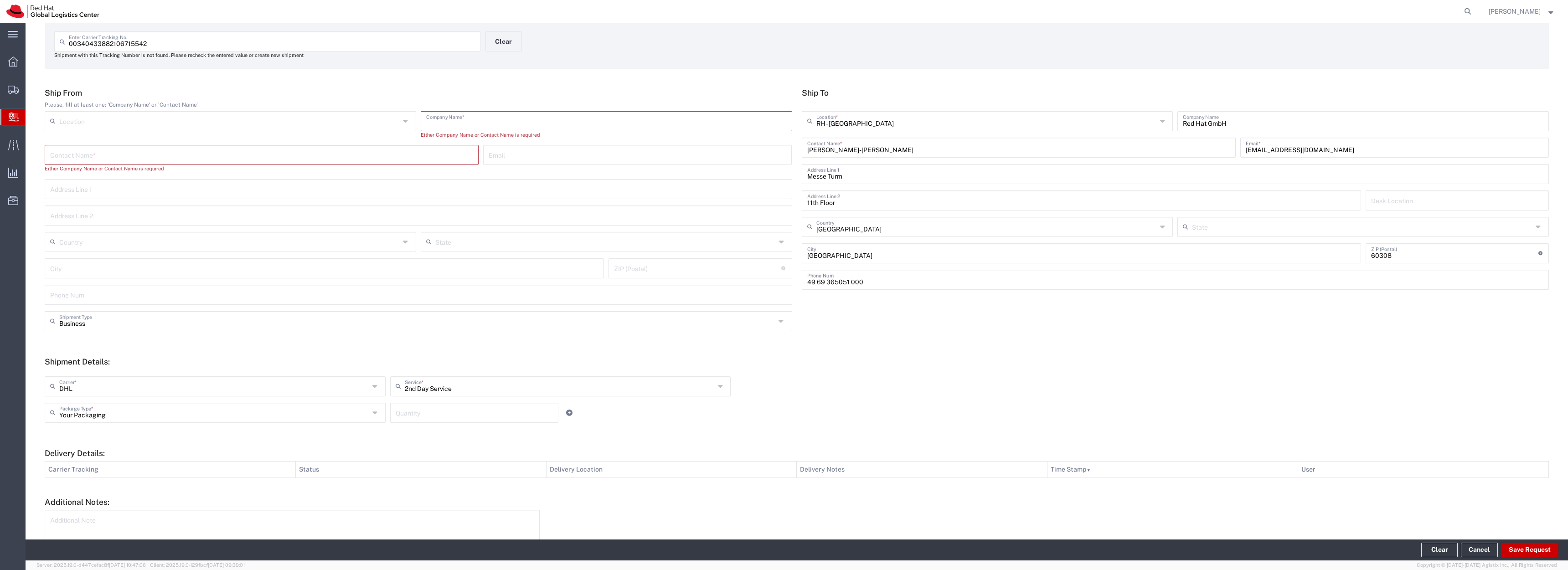
scroll to position [0, 0]
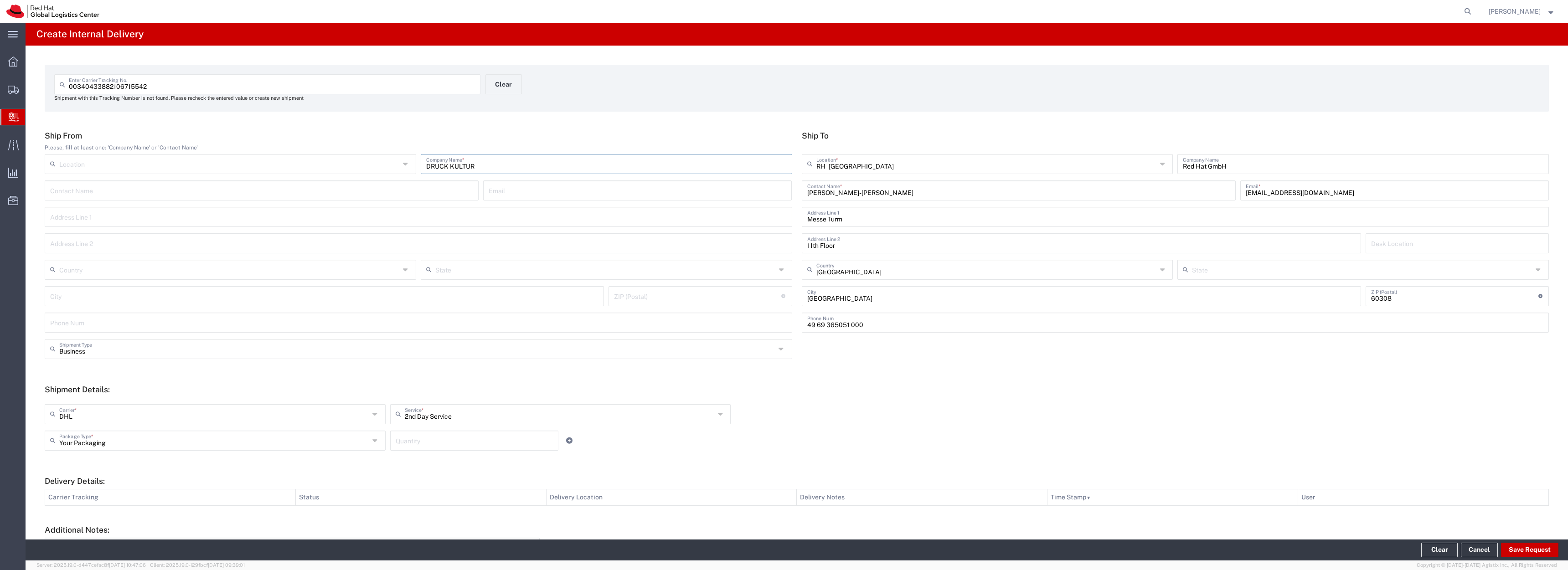
type input "DRUCK KULTUR"
click at [523, 151] on div "Please, fill at least one: 'Company Name' or 'Contact Name'" at bounding box center [418, 148] width 747 height 8
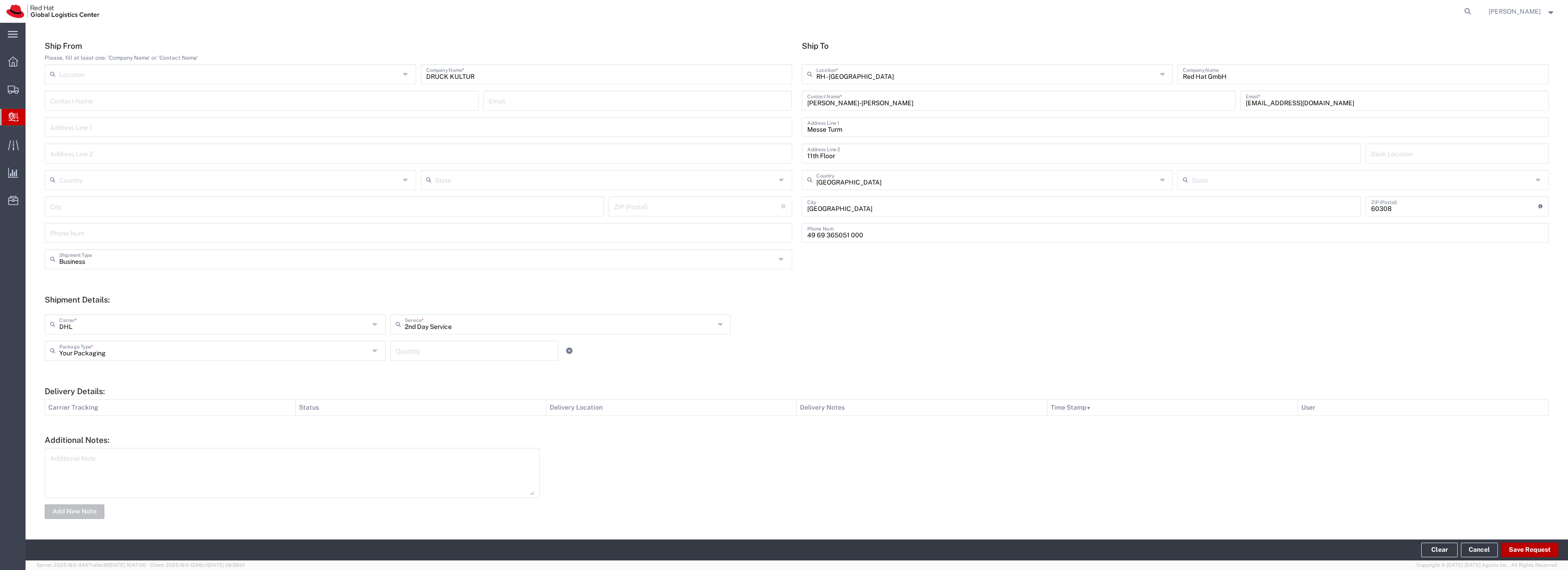
click at [1516, 552] on button "Save Request" at bounding box center [1529, 549] width 57 height 14
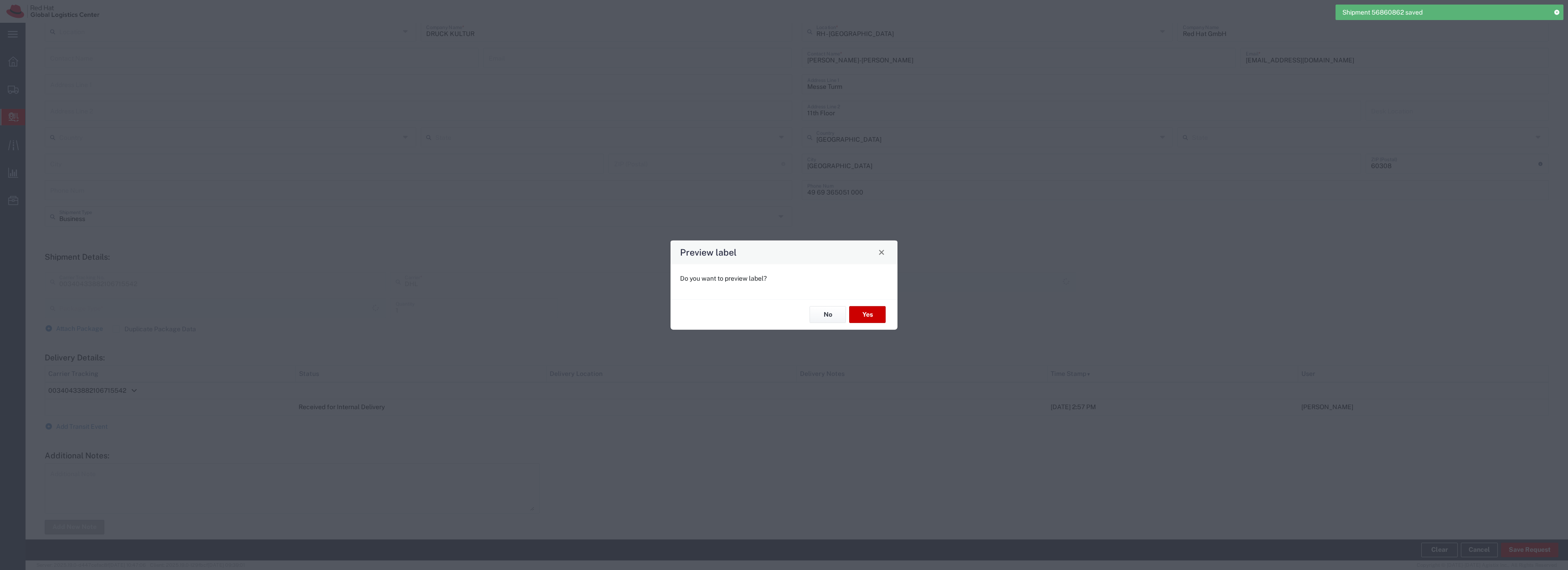
scroll to position [97, 0]
type input "Your Packaging"
type input "2nd Day Service"
click at [871, 313] on button "Yes" at bounding box center [867, 315] width 37 height 17
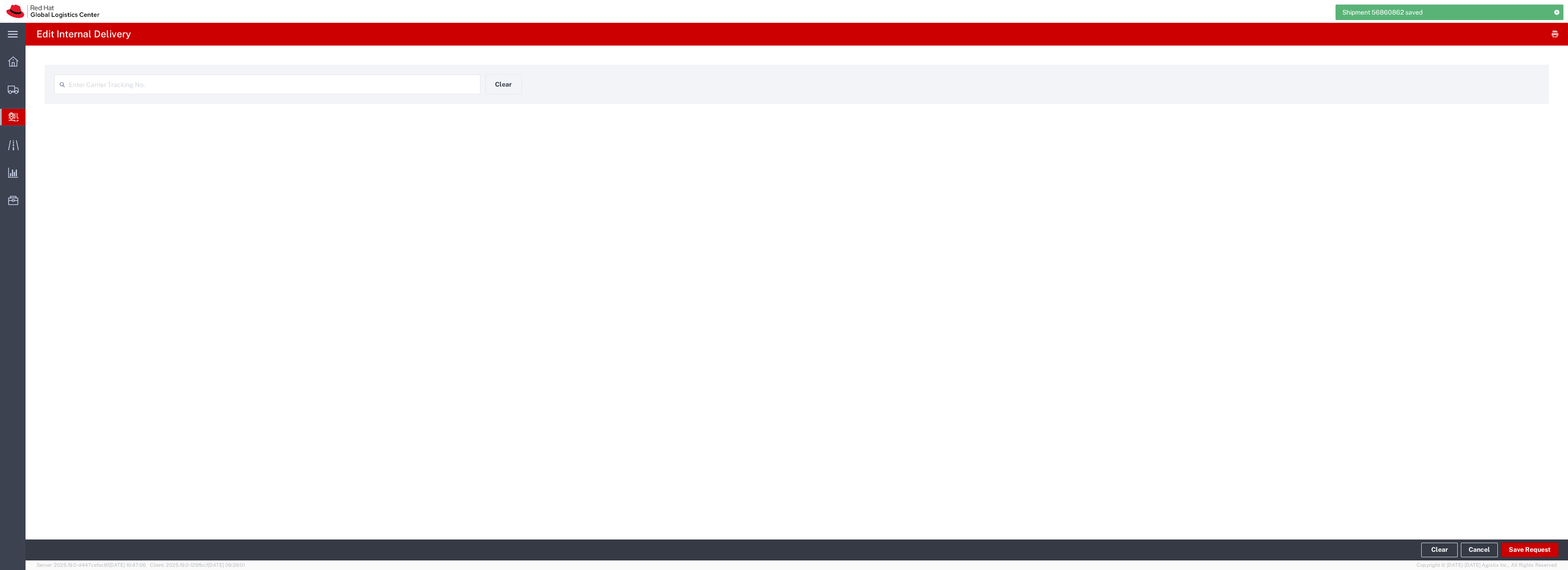
type input "00340433882106715542"
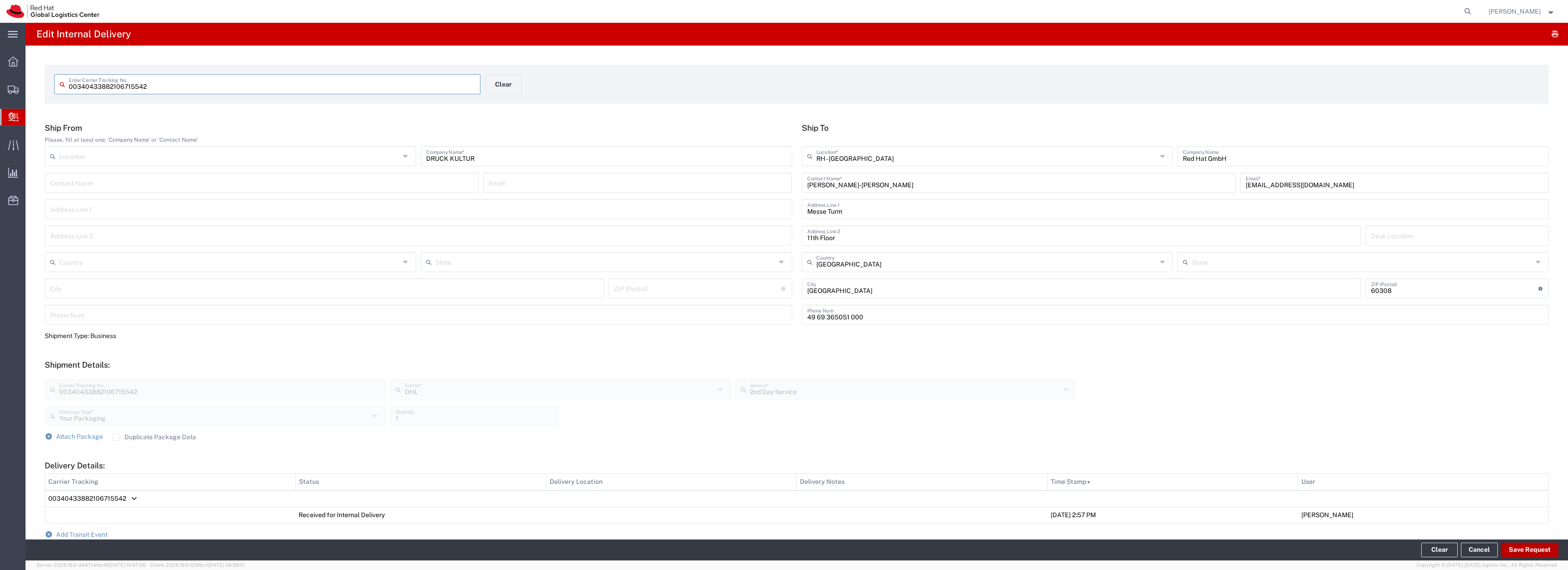
click at [1516, 553] on button "Save Request" at bounding box center [1529, 549] width 57 height 14
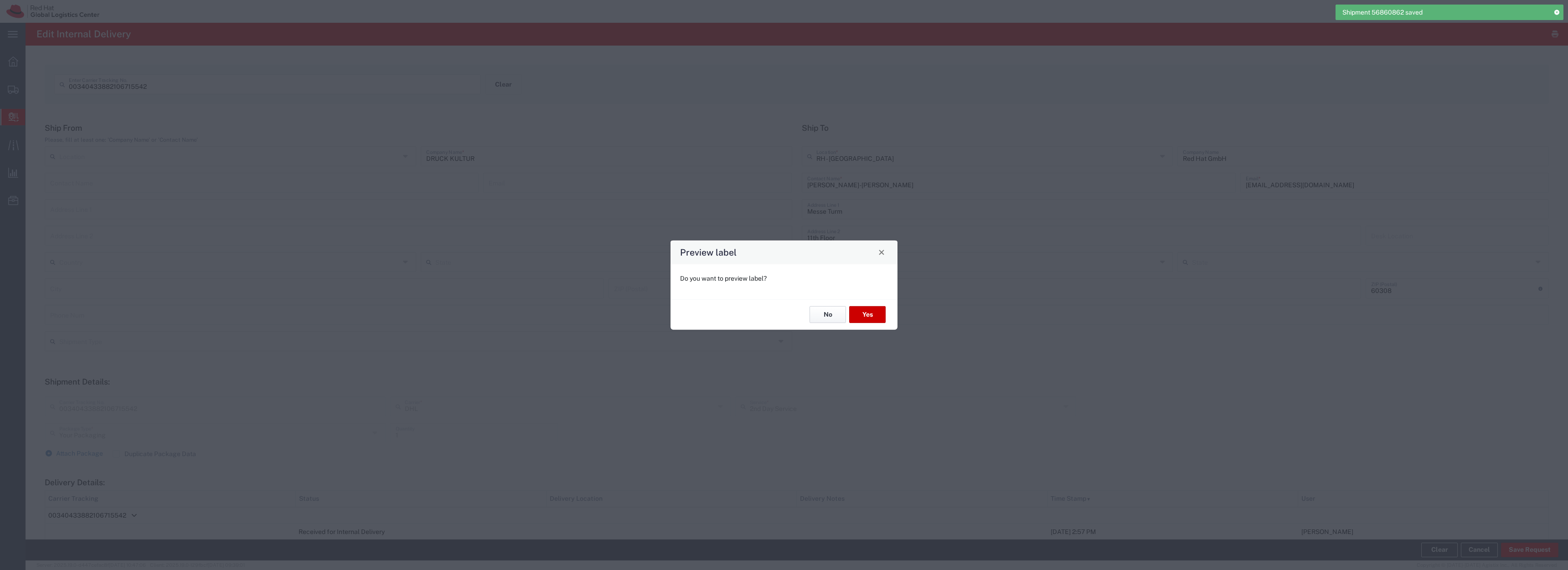
click at [831, 320] on button "No" at bounding box center [828, 315] width 37 height 17
